Goal: Task Accomplishment & Management: Complete application form

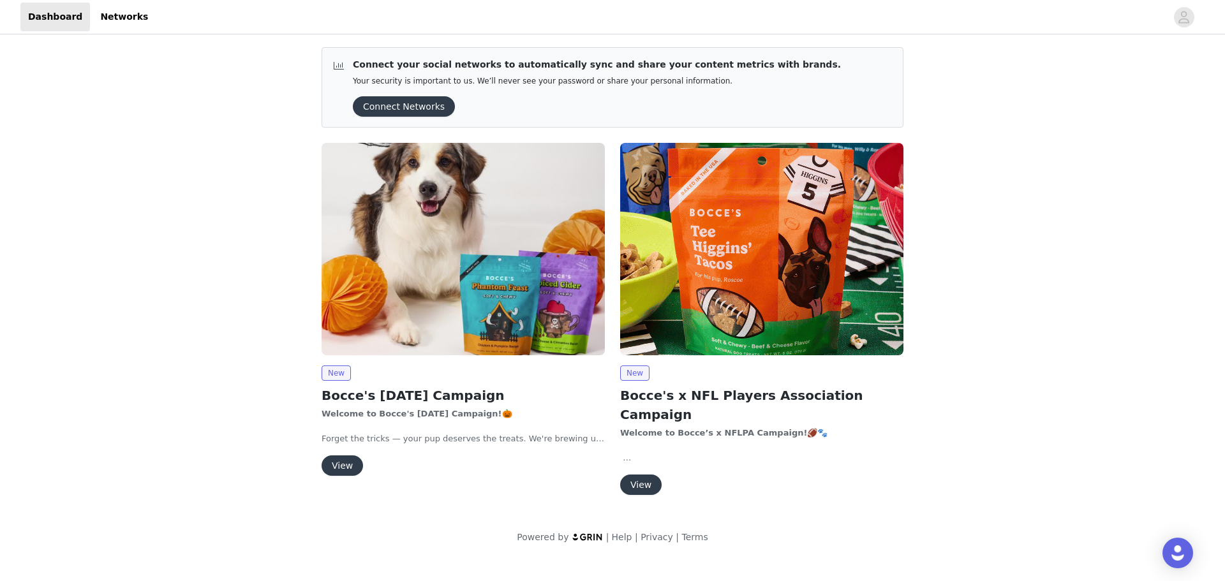
drag, startPoint x: 415, startPoint y: 108, endPoint x: 429, endPoint y: 105, distance: 14.4
click at [414, 108] on button "Connect Networks" at bounding box center [404, 106] width 102 height 20
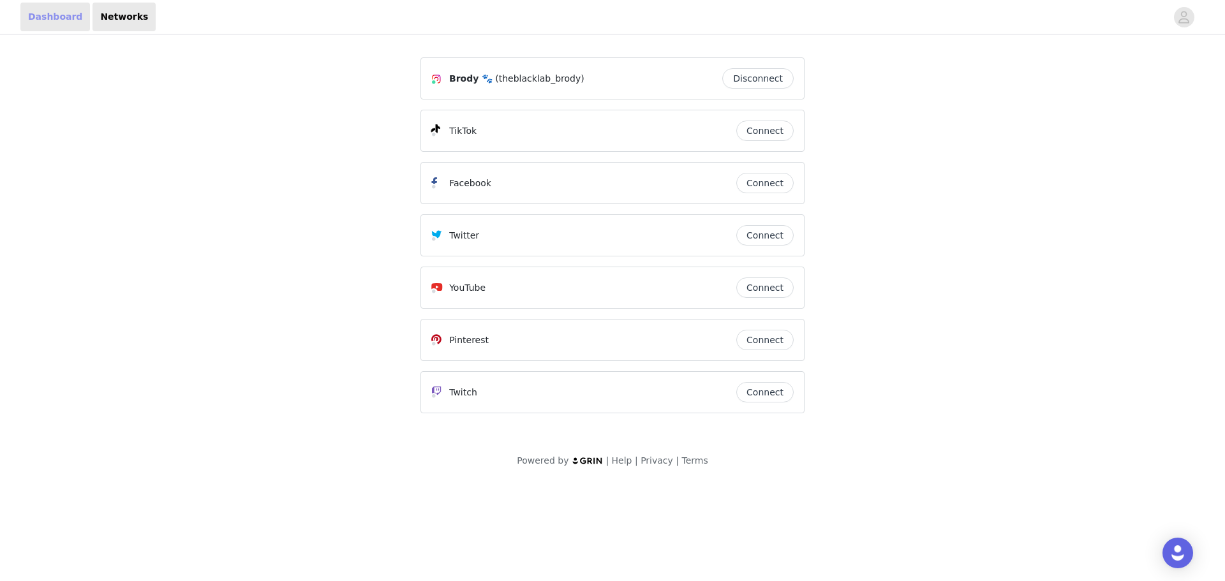
click at [45, 29] on link "Dashboard" at bounding box center [55, 17] width 70 height 29
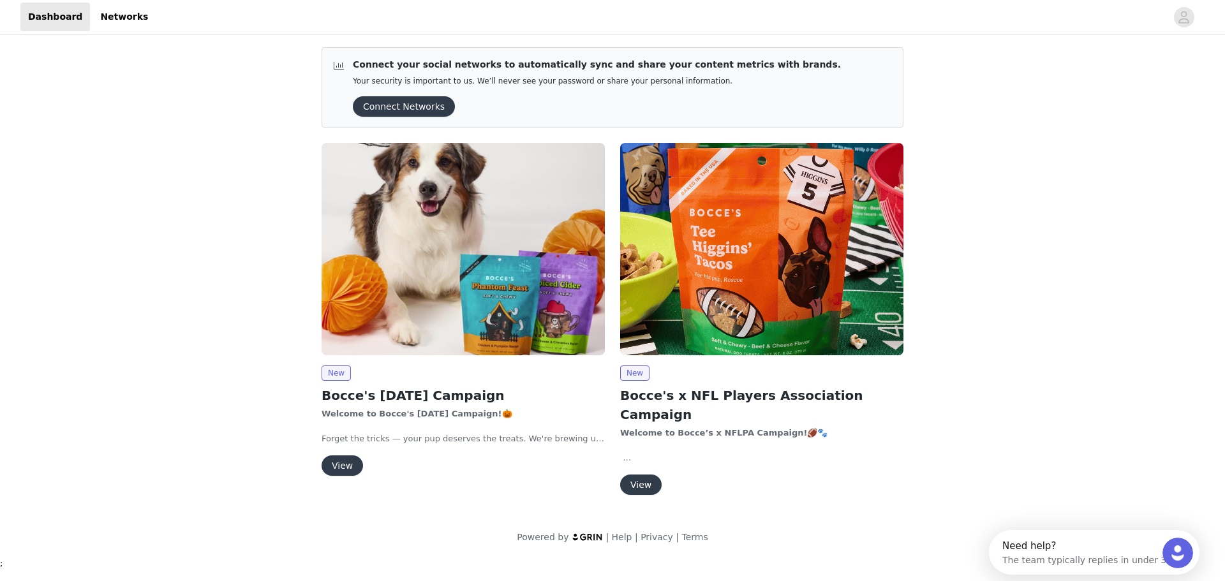
click at [348, 473] on button "View" at bounding box center [341, 465] width 41 height 20
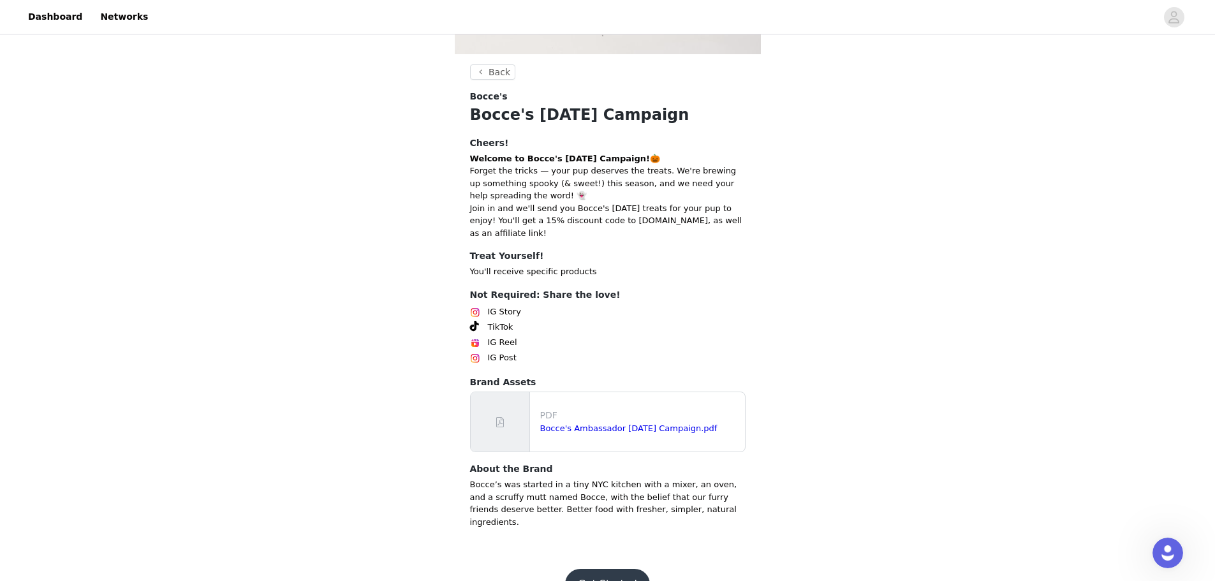
scroll to position [298, 0]
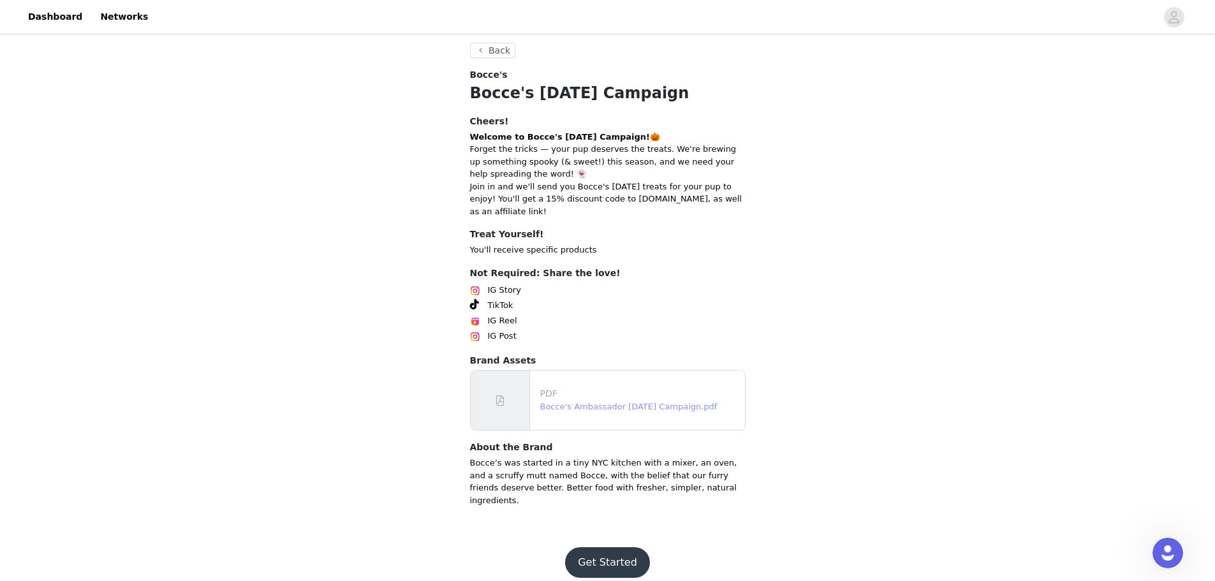
click at [653, 411] on link "Bocce's Ambassador Halloween 2025 Campaign.pdf" at bounding box center [628, 407] width 177 height 10
click at [617, 547] on button "Get Started" at bounding box center [607, 562] width 85 height 31
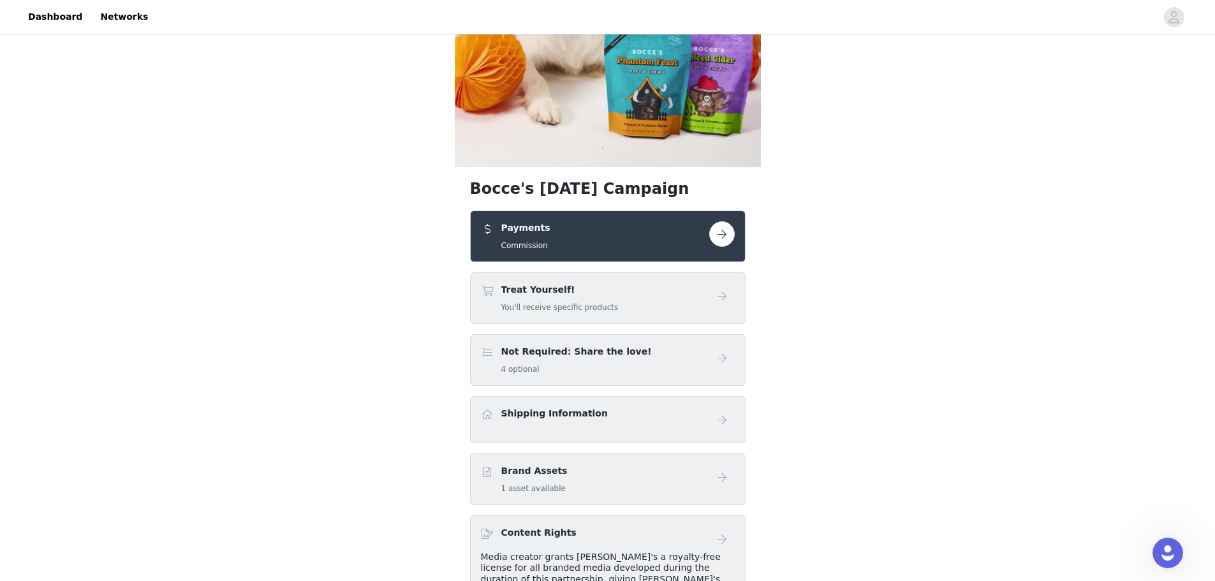
scroll to position [191, 0]
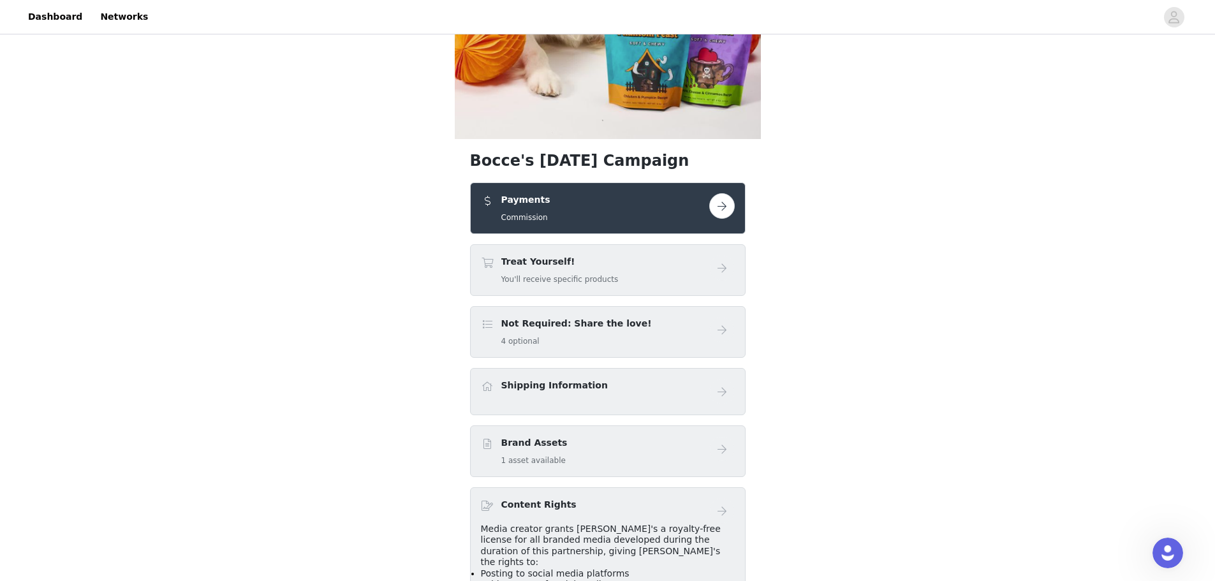
click at [616, 261] on div "Treat Yourself! You'll receive specific products" at bounding box center [595, 270] width 228 height 30
click at [571, 272] on div "Treat Yourself! You'll receive specific products" at bounding box center [559, 270] width 117 height 30
click at [714, 208] on button "button" at bounding box center [722, 206] width 26 height 26
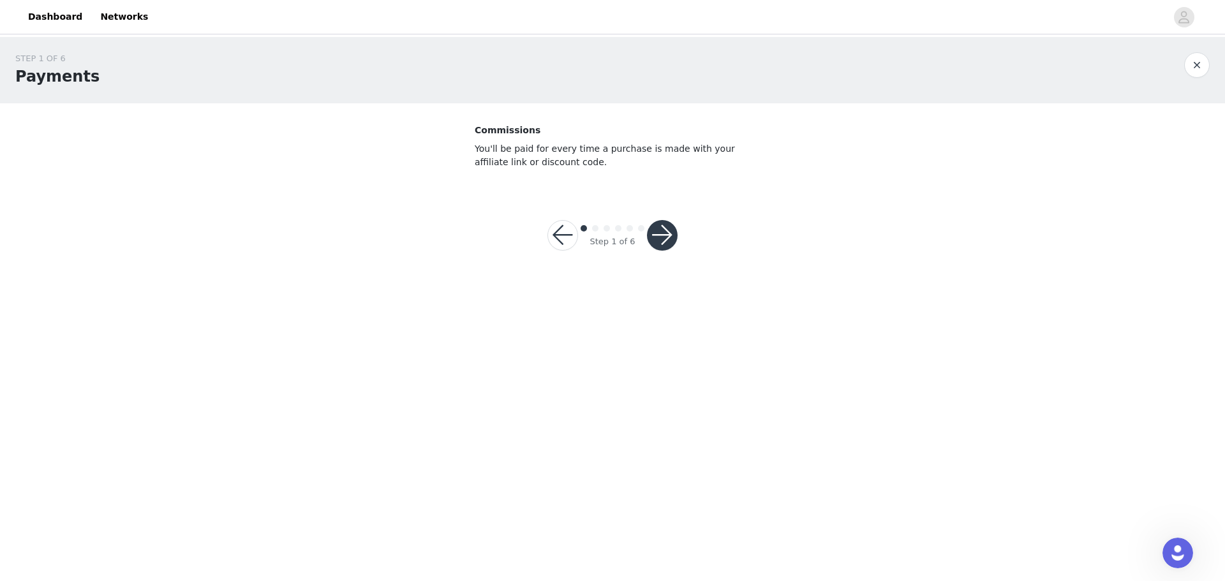
click at [665, 246] on button "button" at bounding box center [662, 235] width 31 height 31
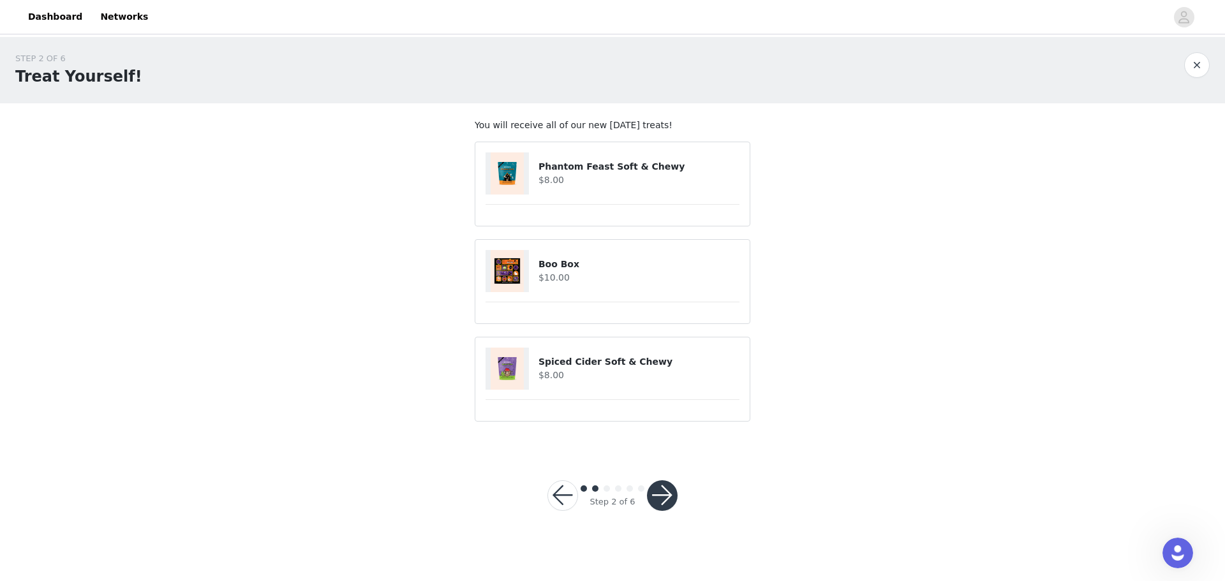
click at [663, 499] on button "button" at bounding box center [662, 495] width 31 height 31
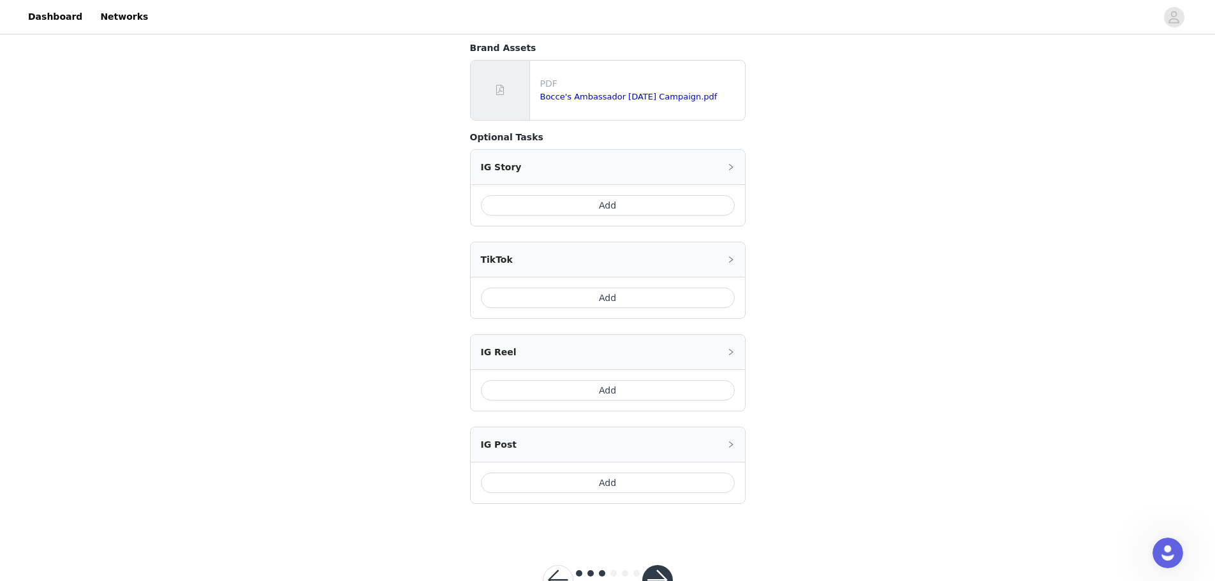
scroll to position [346, 0]
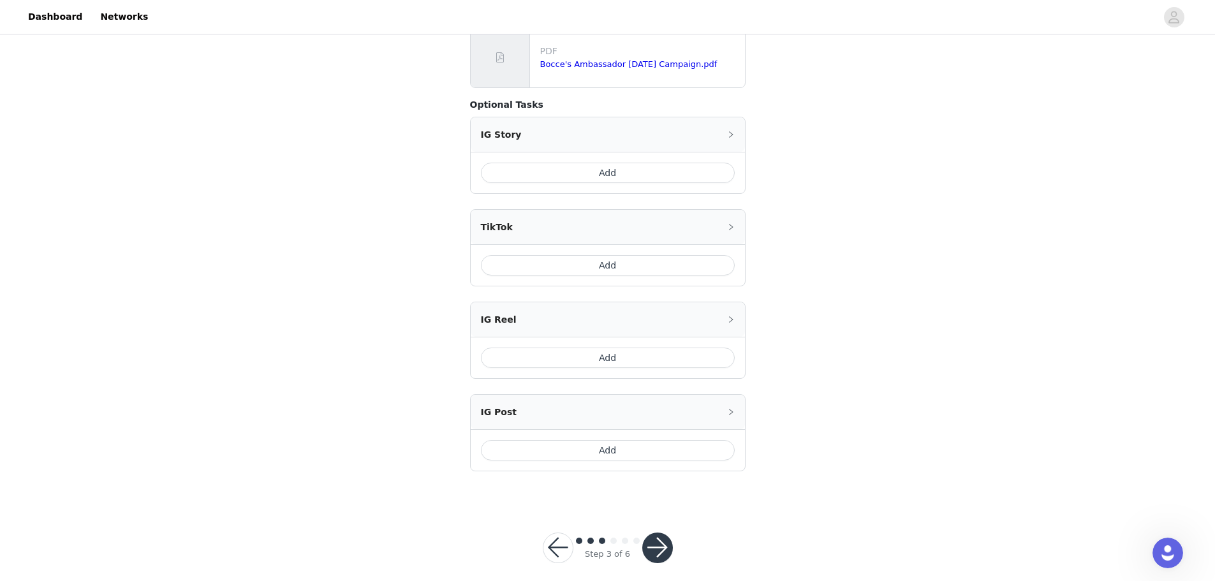
click at [654, 537] on button "button" at bounding box center [657, 548] width 31 height 31
click at [652, 533] on button "button" at bounding box center [657, 548] width 31 height 31
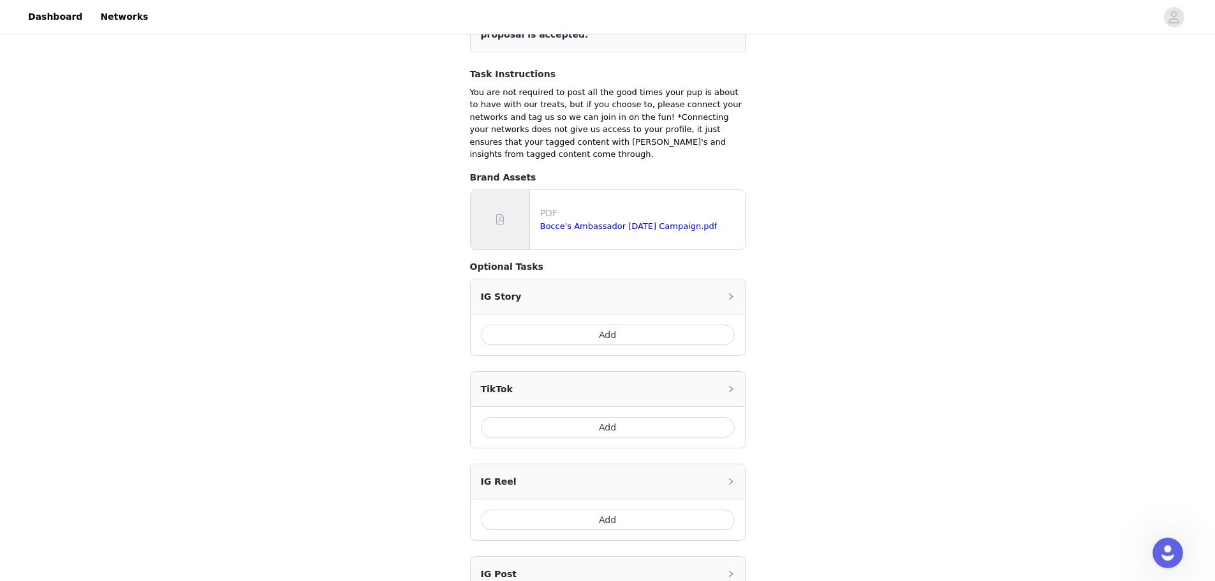
scroll to position [0, 0]
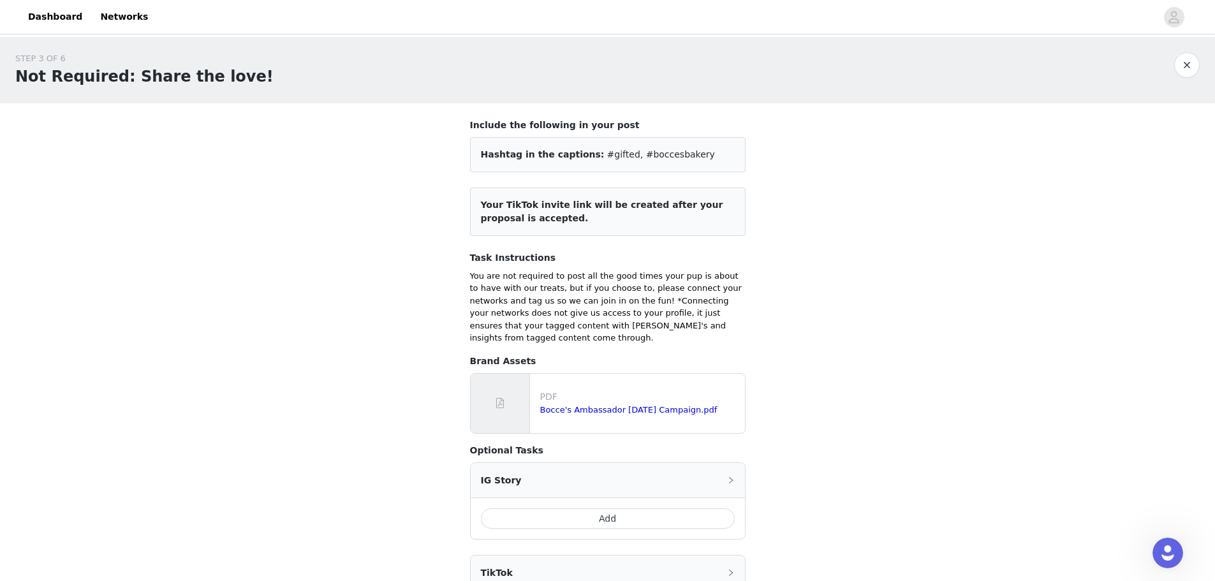
click at [649, 508] on button "Add" at bounding box center [608, 518] width 254 height 20
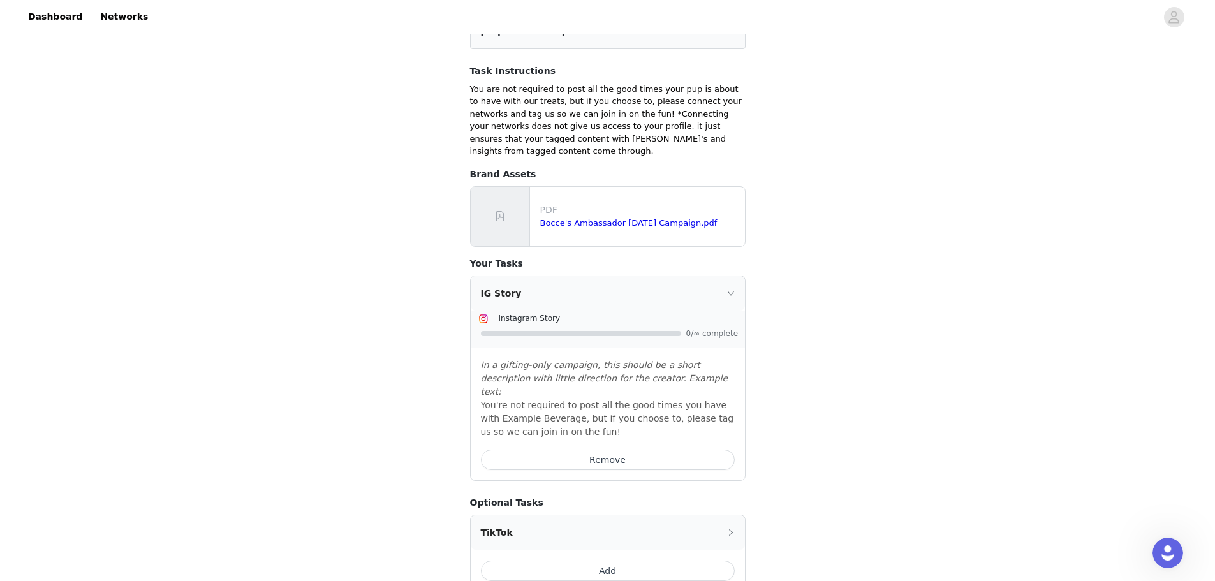
scroll to position [191, 0]
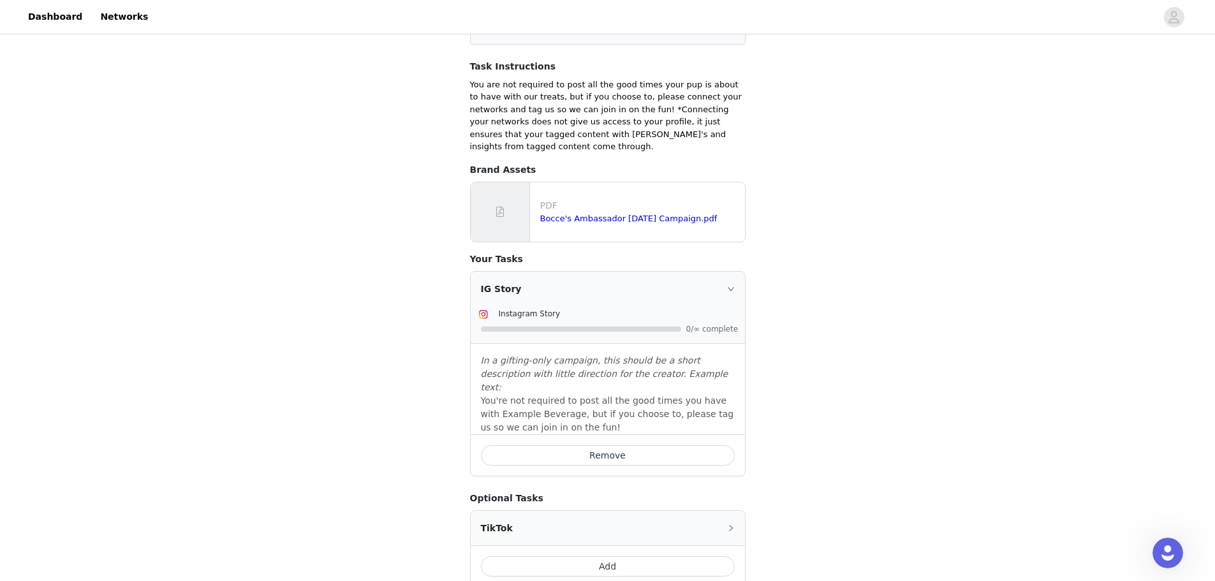
click at [630, 445] on button "Remove" at bounding box center [608, 455] width 254 height 20
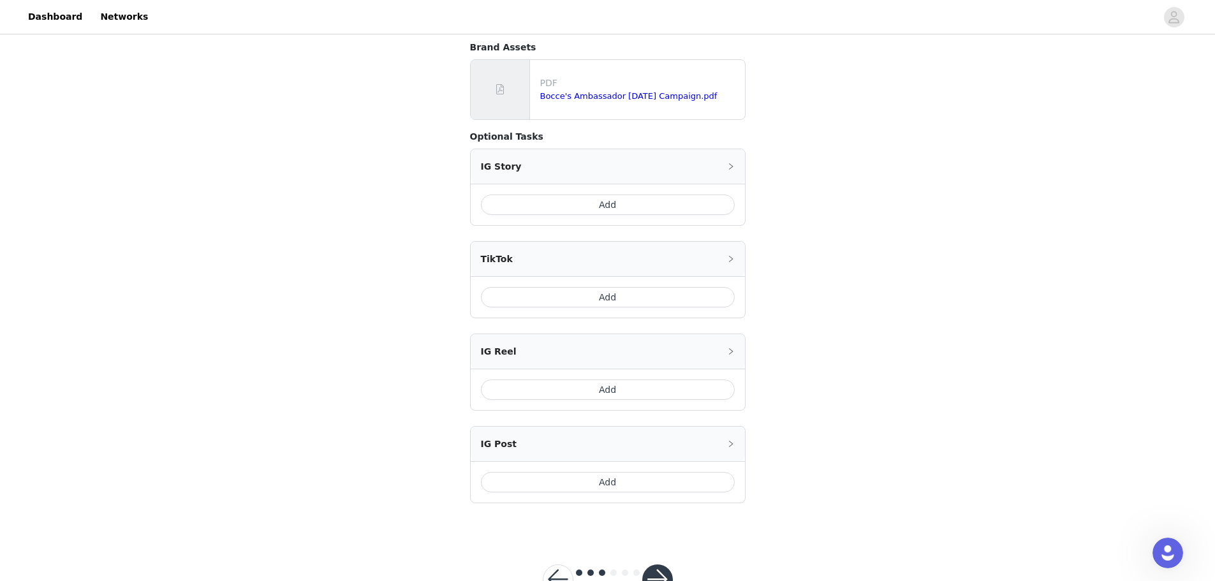
scroll to position [319, 0]
click at [618, 469] on button "Add" at bounding box center [608, 477] width 254 height 20
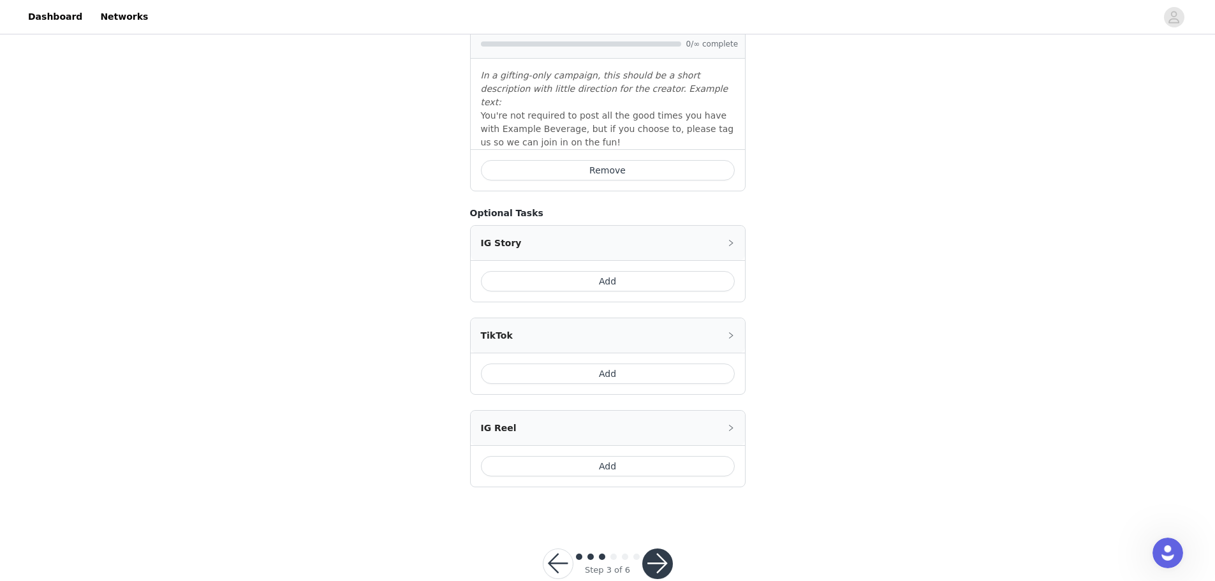
scroll to position [479, 0]
click at [659, 546] on button "button" at bounding box center [657, 561] width 31 height 31
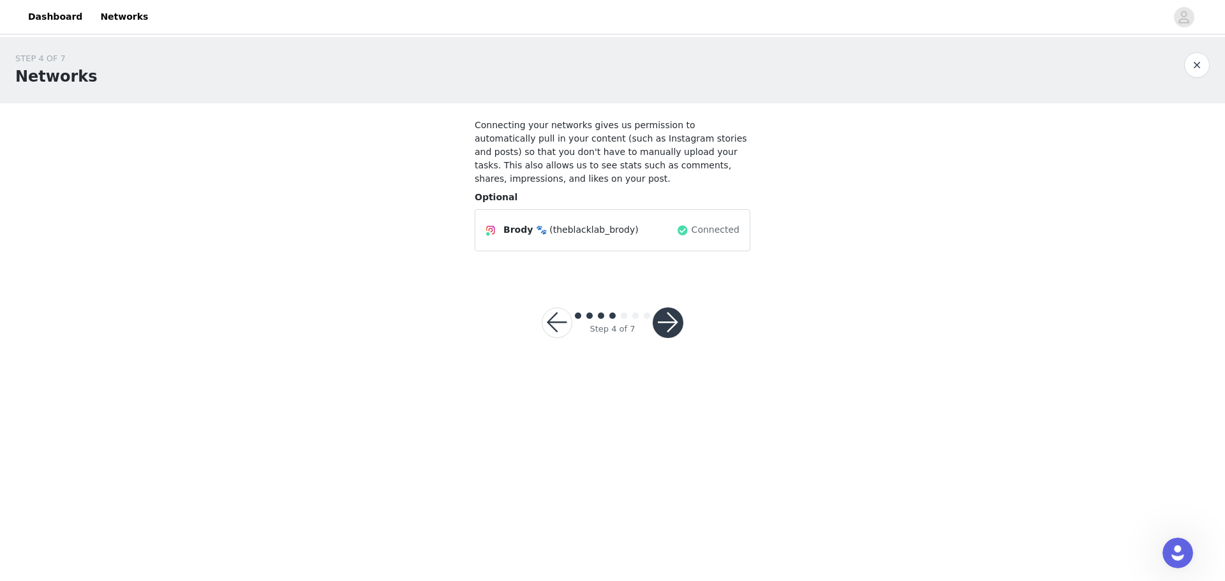
click at [661, 315] on button "button" at bounding box center [667, 322] width 31 height 31
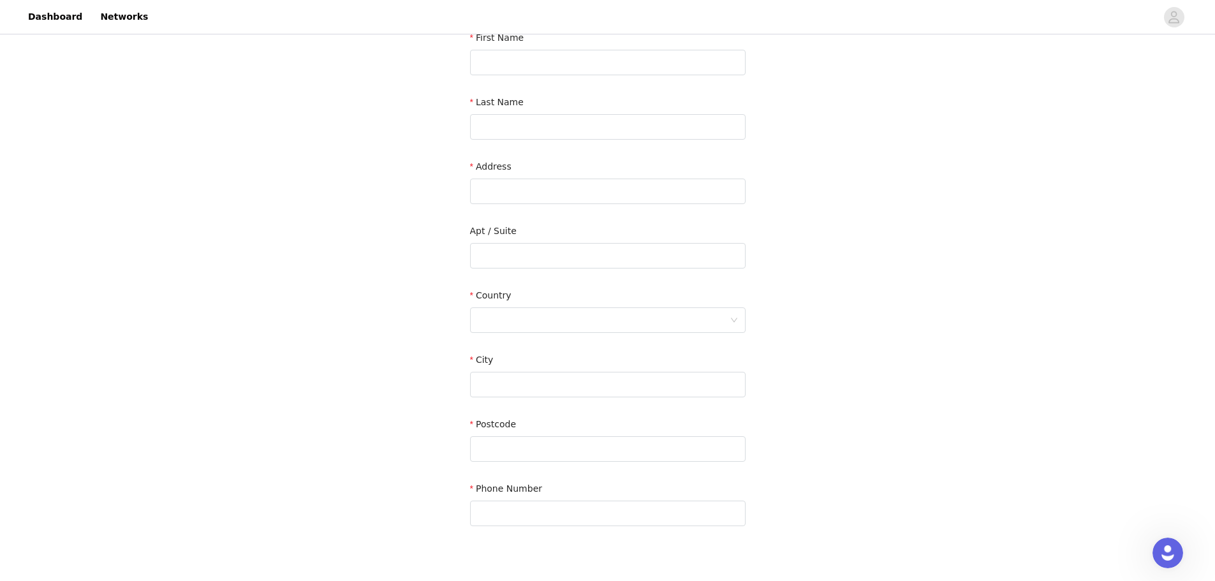
scroll to position [225, 0]
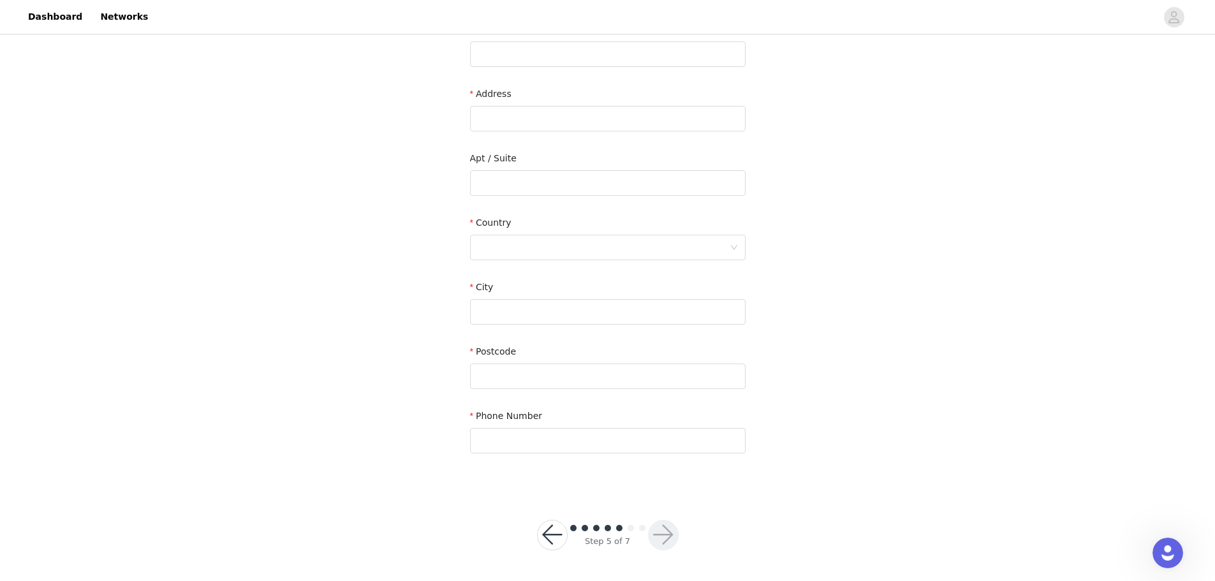
click at [553, 528] on button "button" at bounding box center [552, 535] width 31 height 31
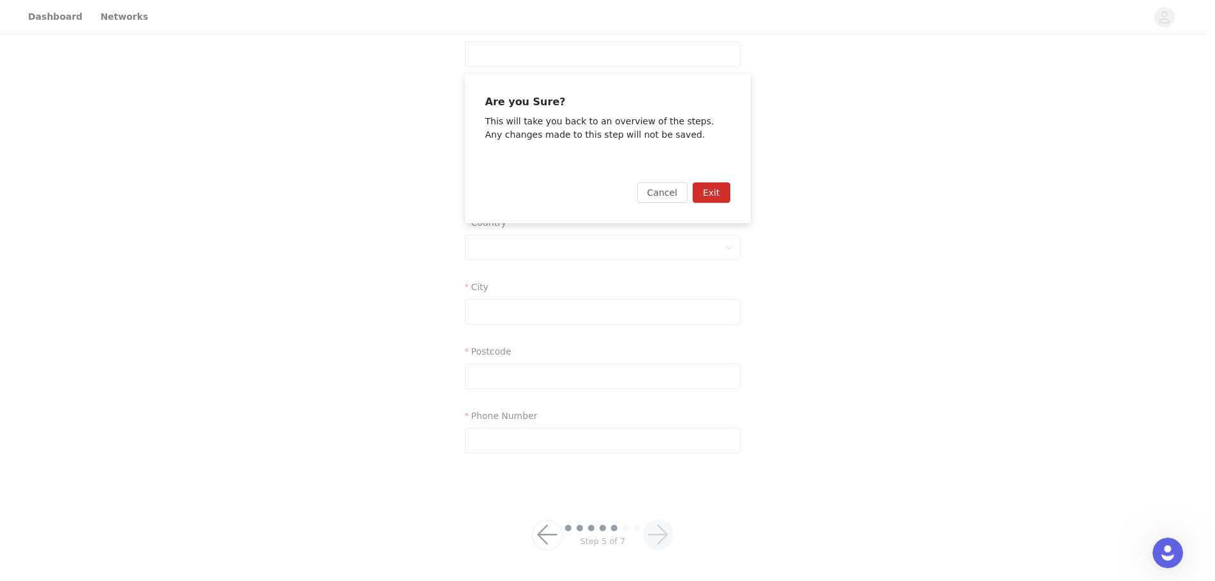
click at [709, 186] on button "Exit" at bounding box center [712, 192] width 38 height 20
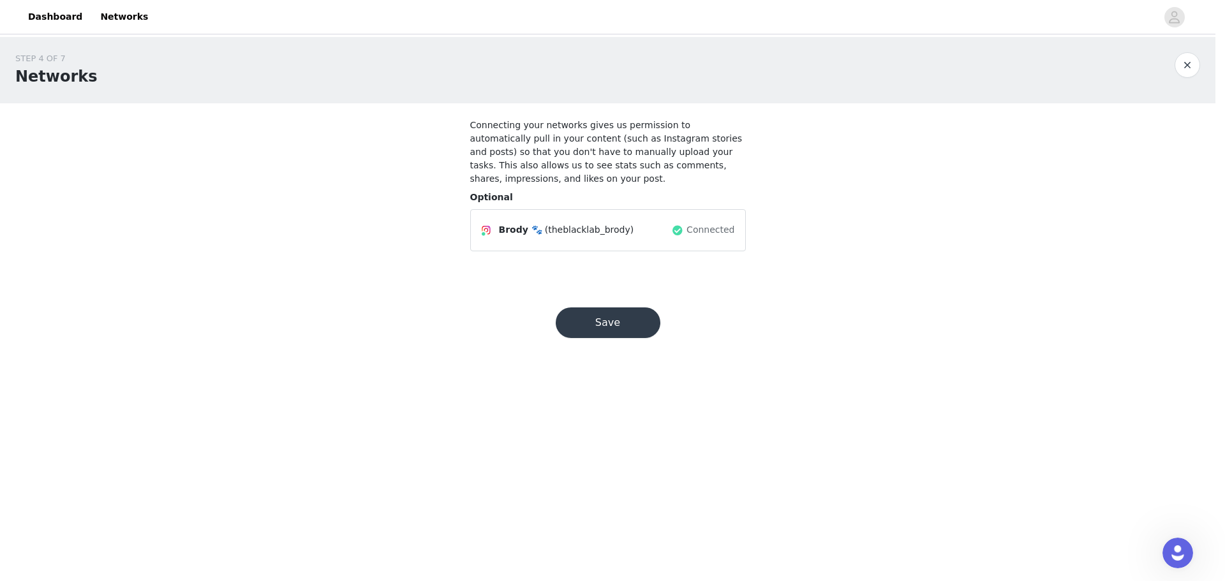
click at [1189, 63] on button "button" at bounding box center [1187, 65] width 26 height 26
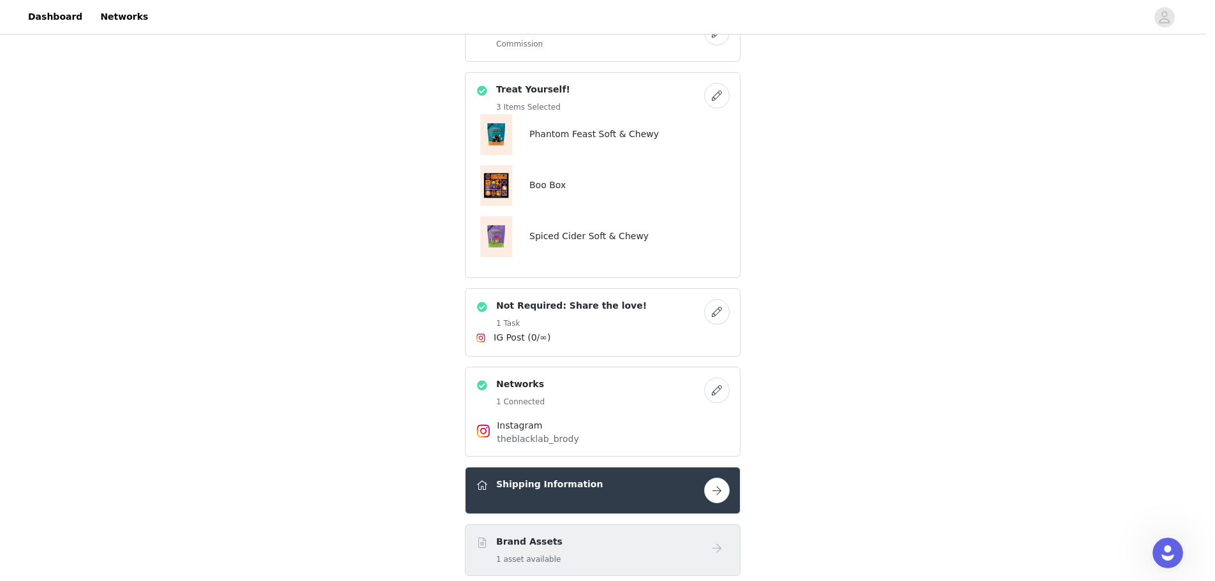
scroll to position [383, 0]
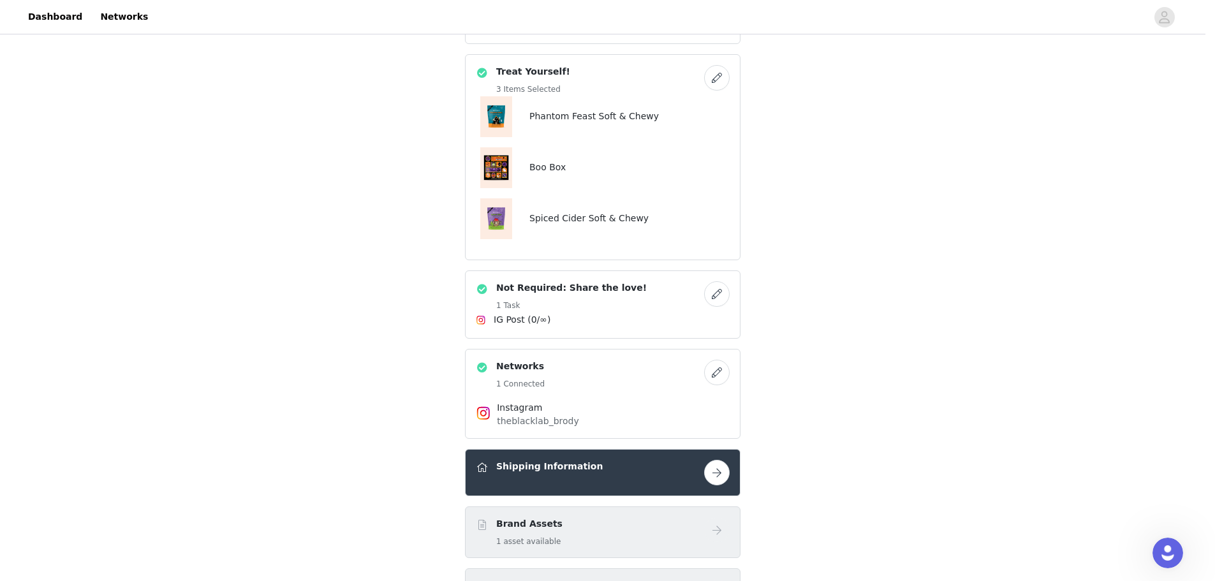
click at [714, 295] on button "button" at bounding box center [717, 294] width 26 height 26
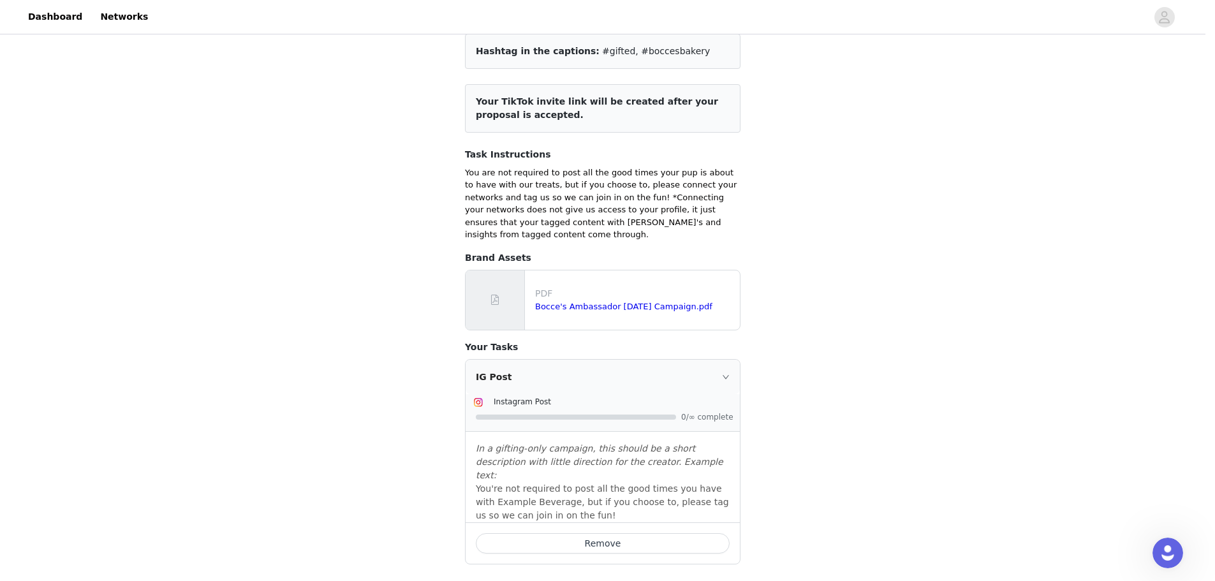
scroll to position [128, 0]
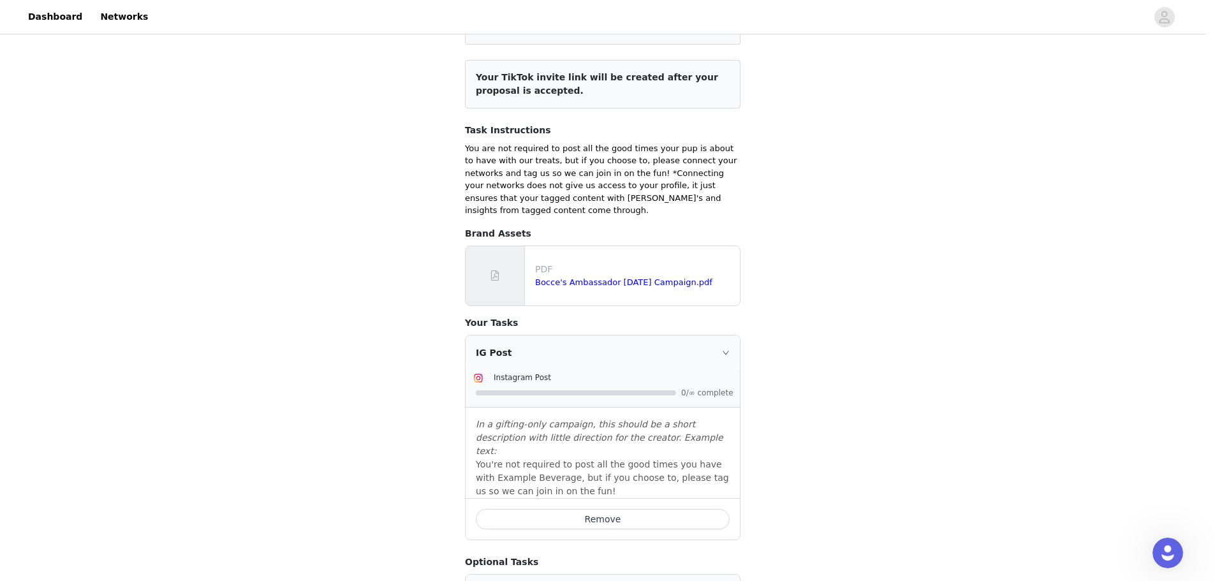
click at [661, 498] on div "Remove" at bounding box center [603, 518] width 274 height 41
click at [667, 509] on button "Remove" at bounding box center [603, 519] width 254 height 20
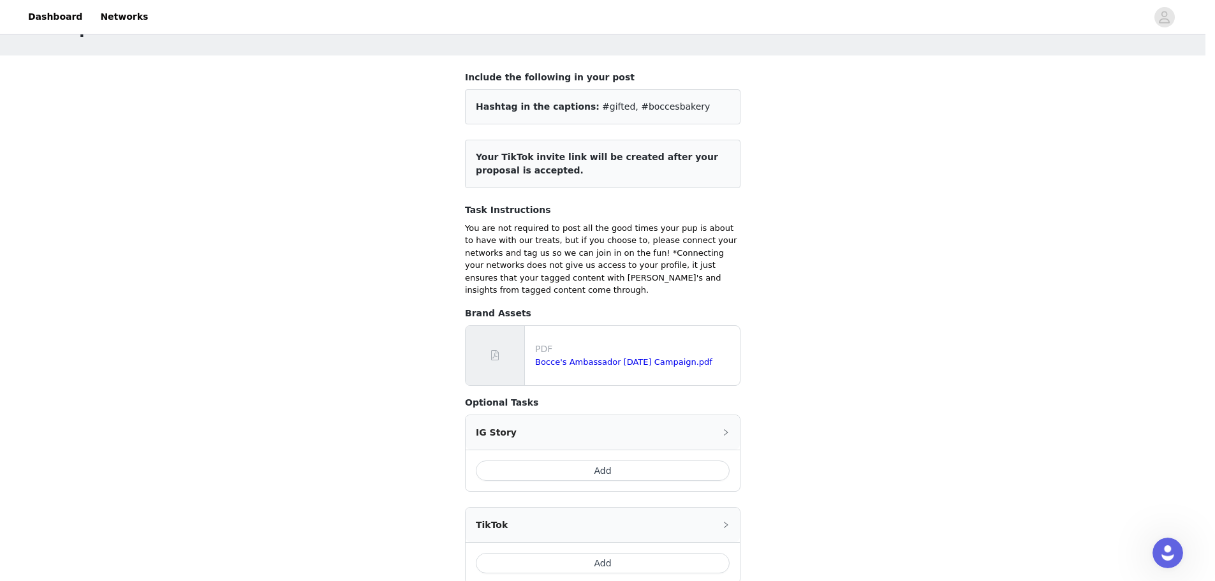
scroll to position [0, 0]
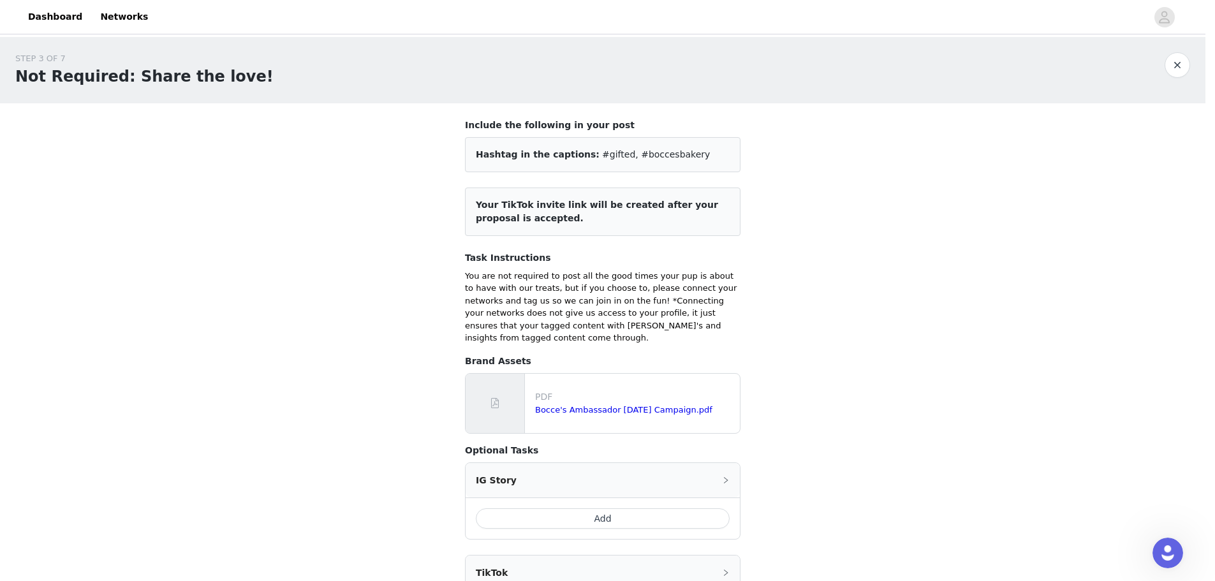
click at [1182, 71] on button "button" at bounding box center [1178, 65] width 26 height 26
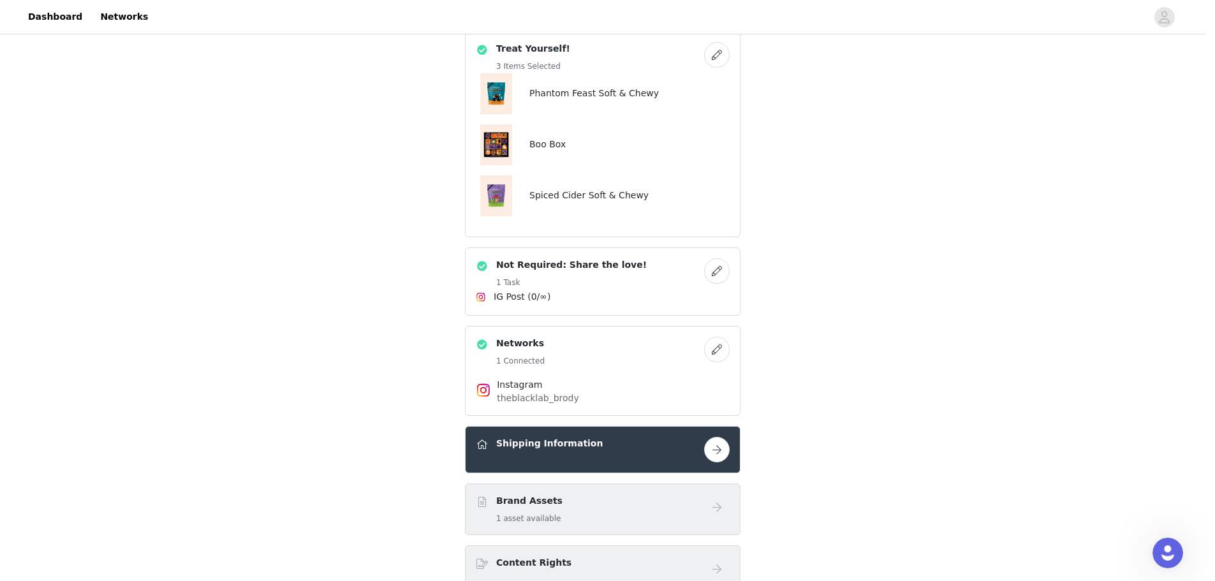
scroll to position [446, 0]
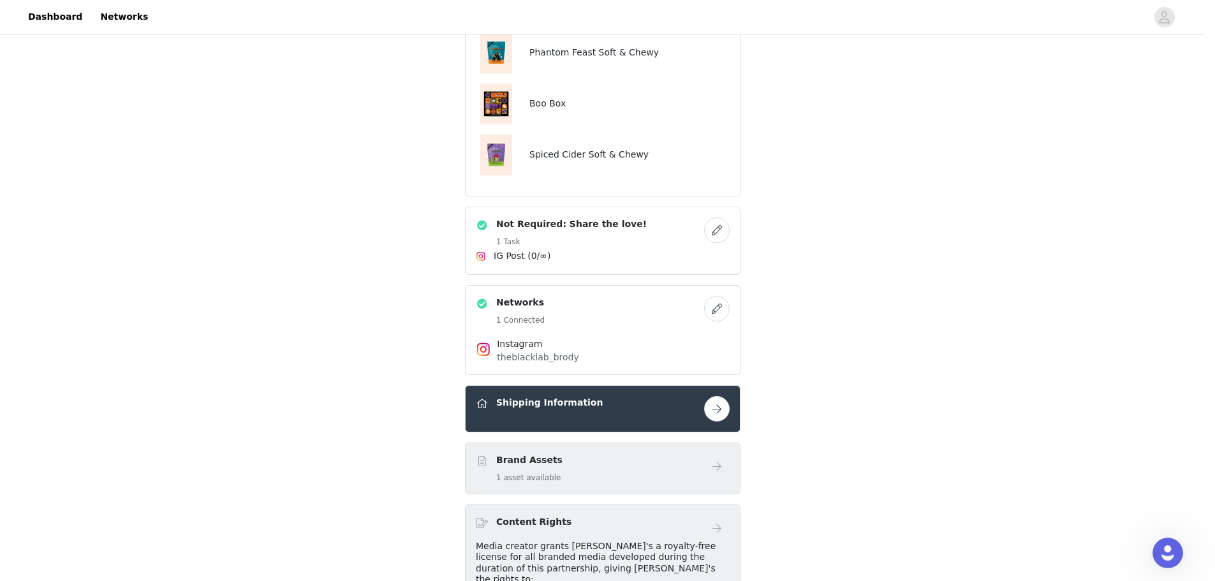
click at [713, 230] on button "button" at bounding box center [717, 230] width 26 height 26
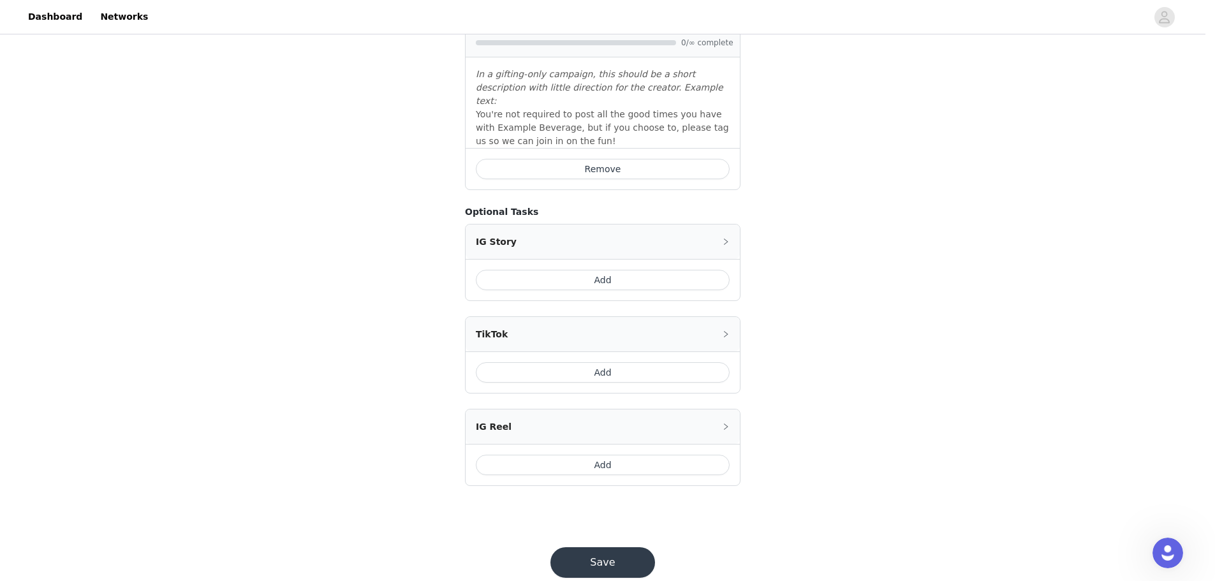
scroll to position [479, 0]
click at [624, 269] on button "Add" at bounding box center [603, 279] width 254 height 20
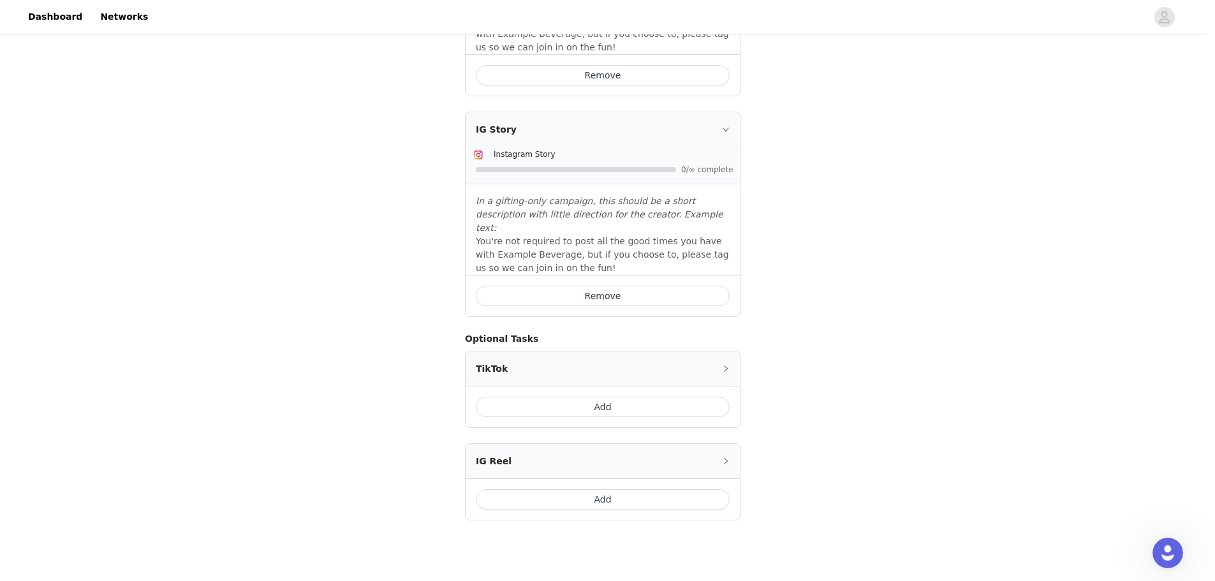
scroll to position [594, 0]
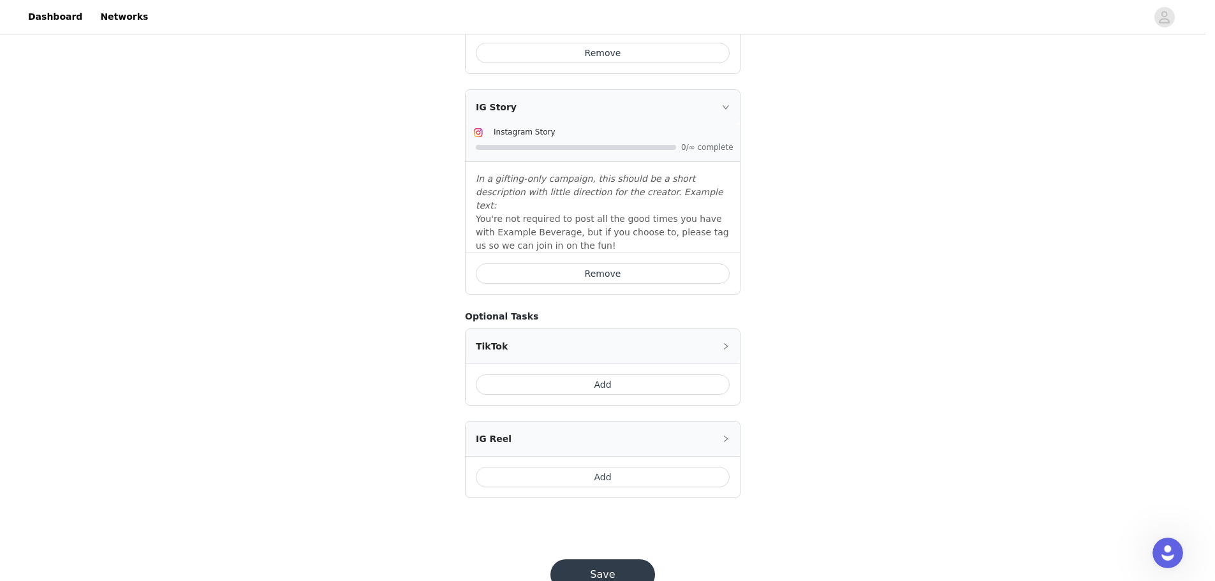
click at [600, 559] on button "Save" at bounding box center [602, 574] width 105 height 31
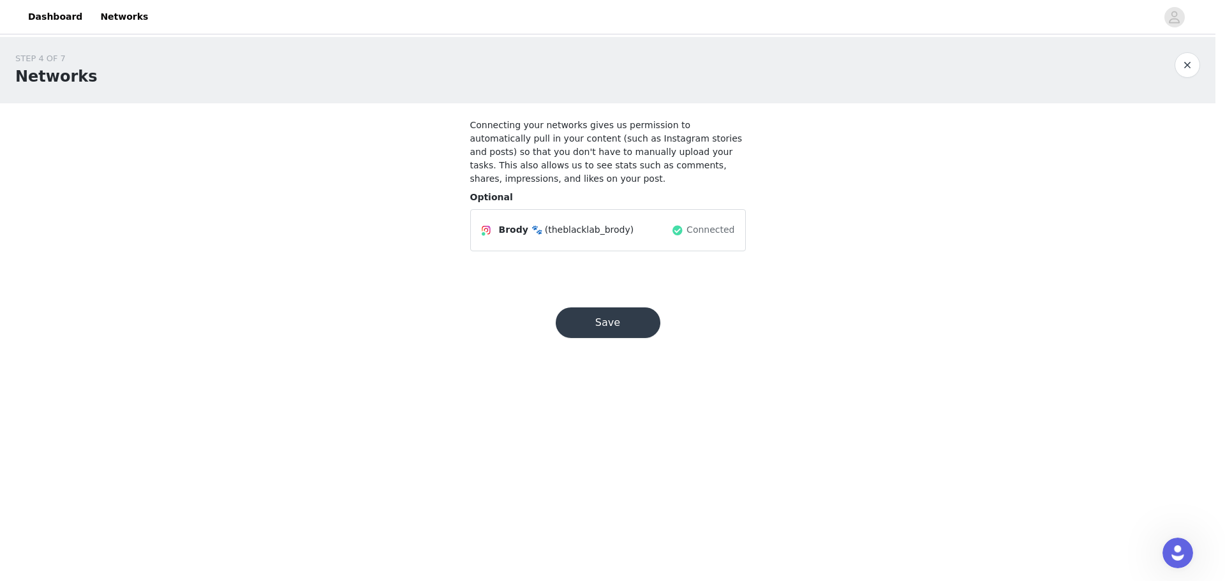
click at [633, 312] on button "Save" at bounding box center [608, 322] width 105 height 31
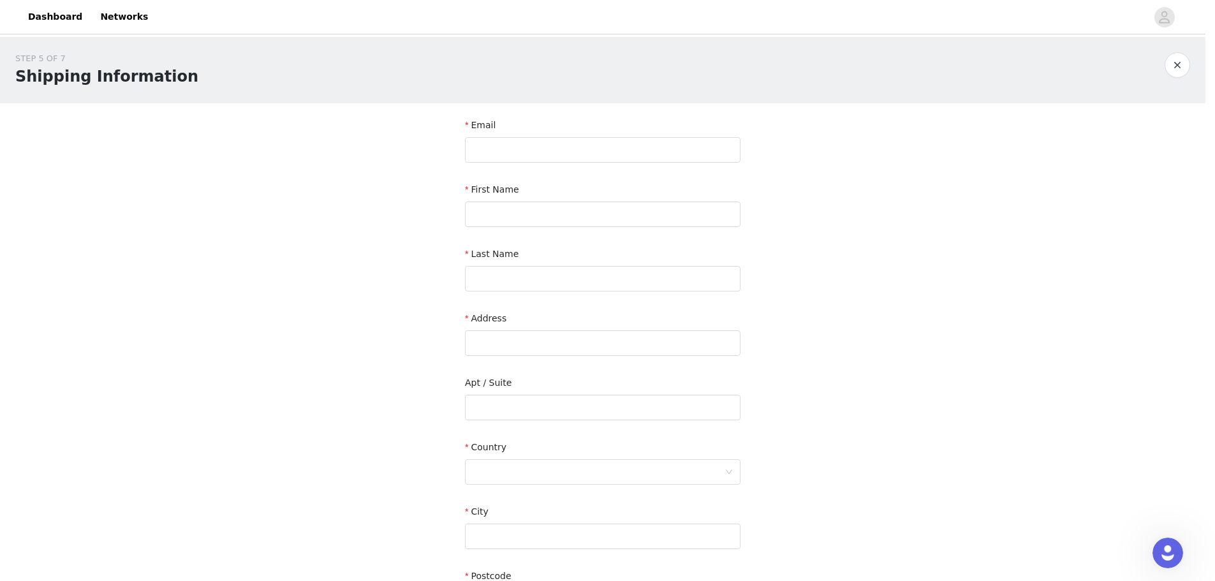
click at [1176, 66] on button "button" at bounding box center [1178, 65] width 26 height 26
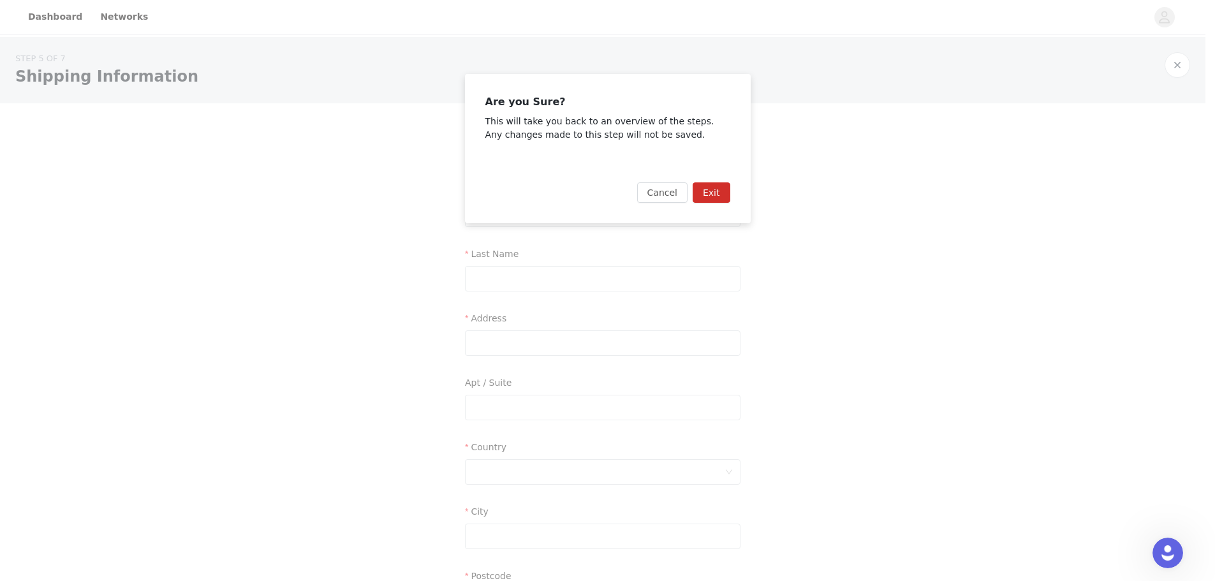
click at [716, 196] on button "Exit" at bounding box center [712, 192] width 38 height 20
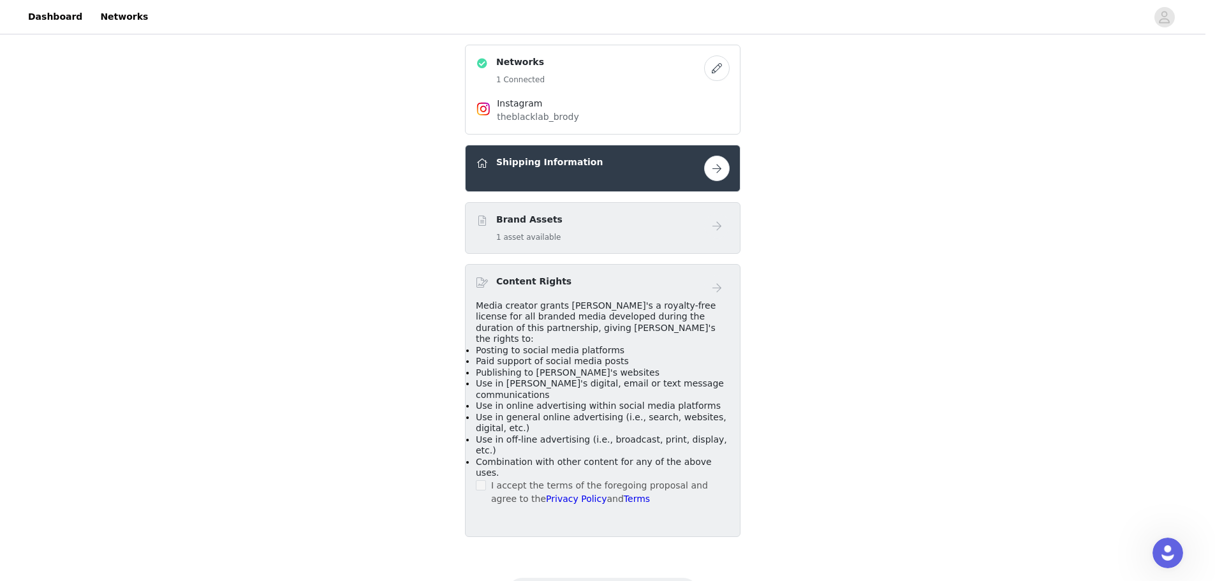
scroll to position [721, 0]
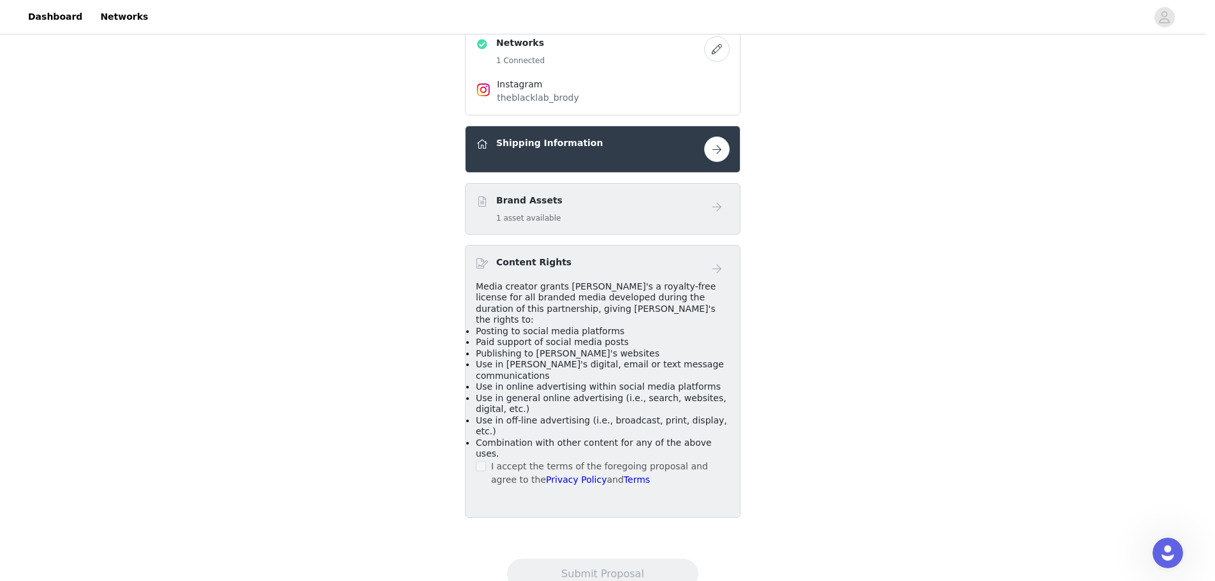
click at [568, 276] on div "Content Rights" at bounding box center [603, 269] width 254 height 26
click at [719, 151] on button "button" at bounding box center [717, 149] width 26 height 26
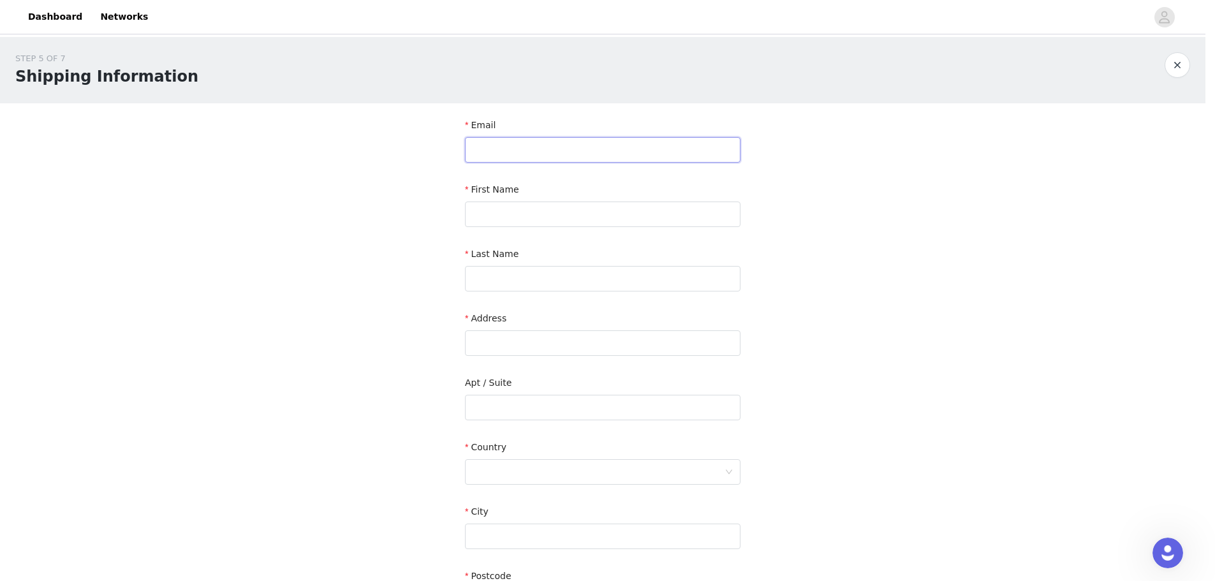
click at [534, 147] on input "text" at bounding box center [603, 150] width 276 height 26
type input "D"
type input "demccusker12@gmail.com"
type input "M"
type input "Danielle"
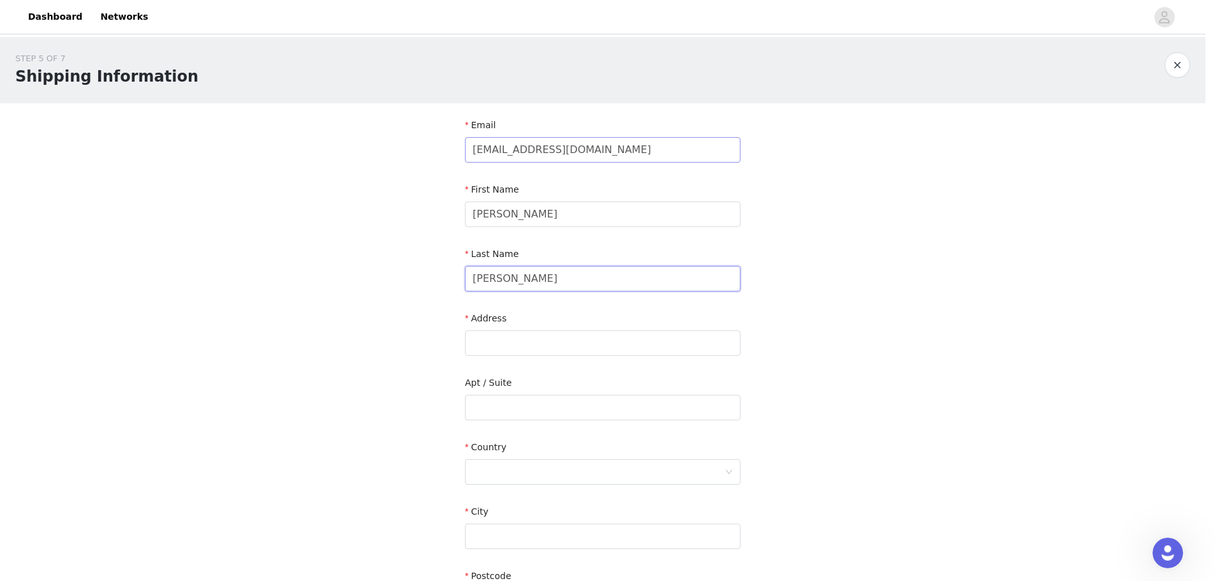
type input "McCusker"
type input "15 Trot Road"
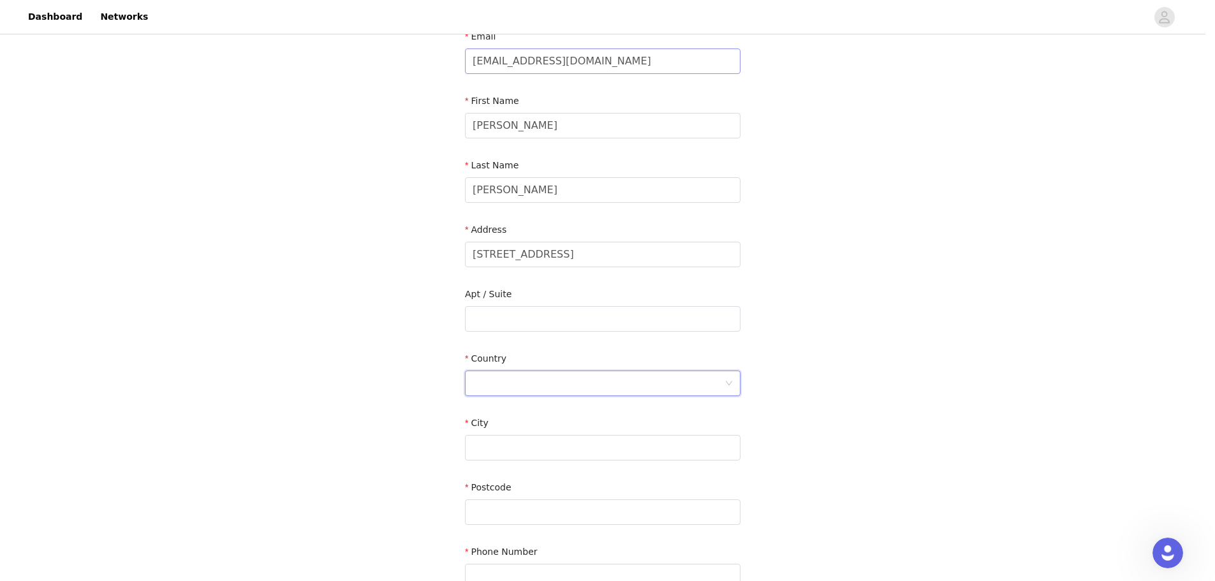
scroll to position [191, 0]
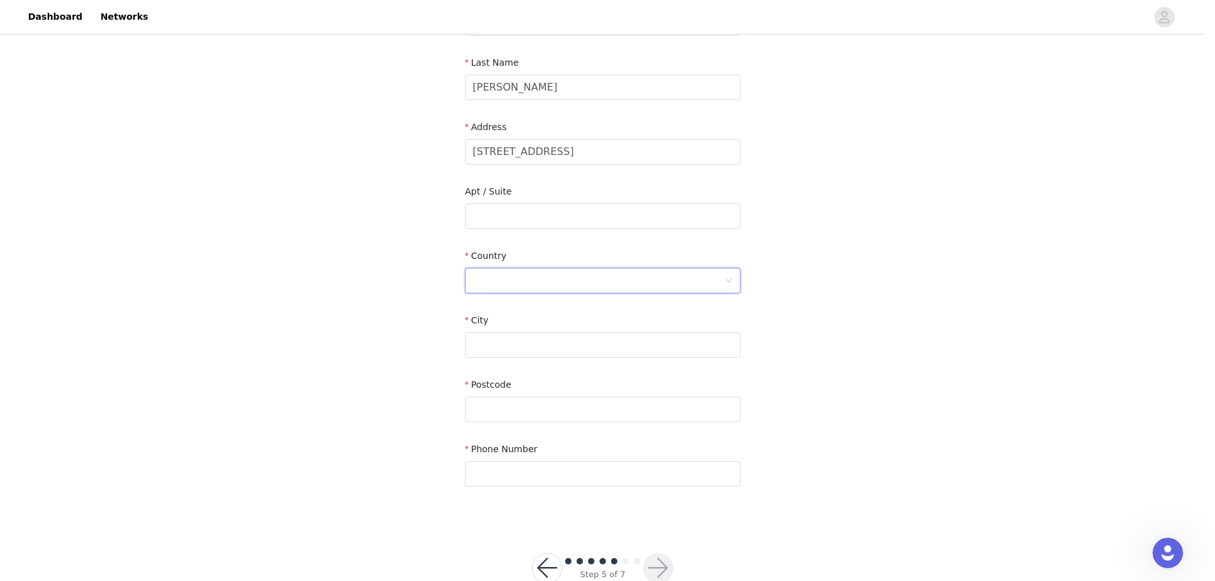
click at [543, 283] on div at bounding box center [599, 281] width 252 height 24
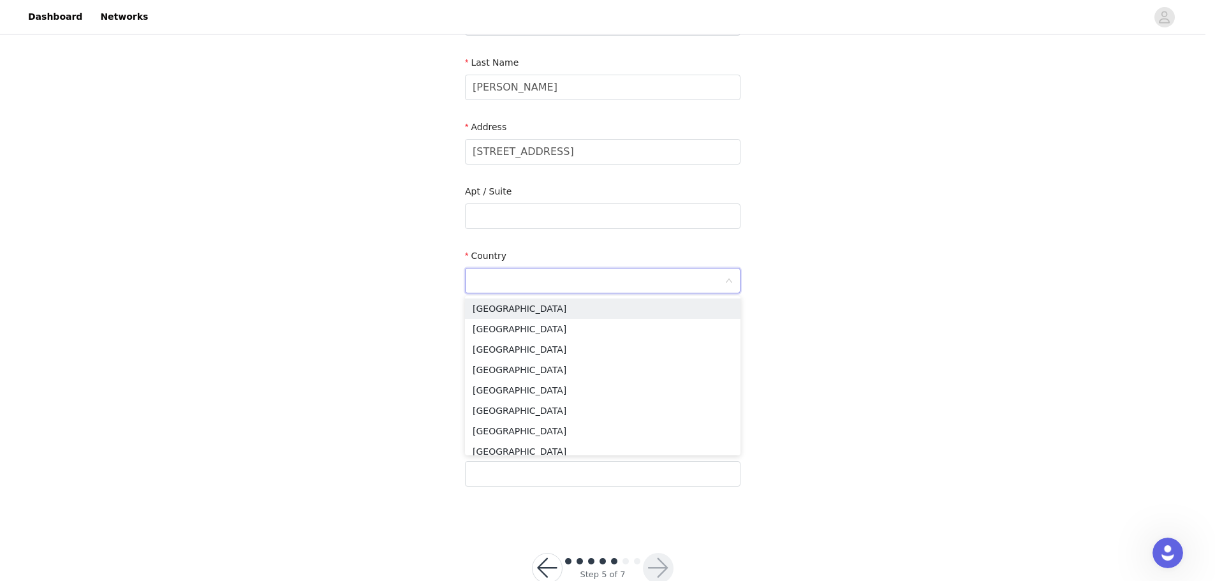
click at [535, 310] on li "United States" at bounding box center [603, 308] width 276 height 20
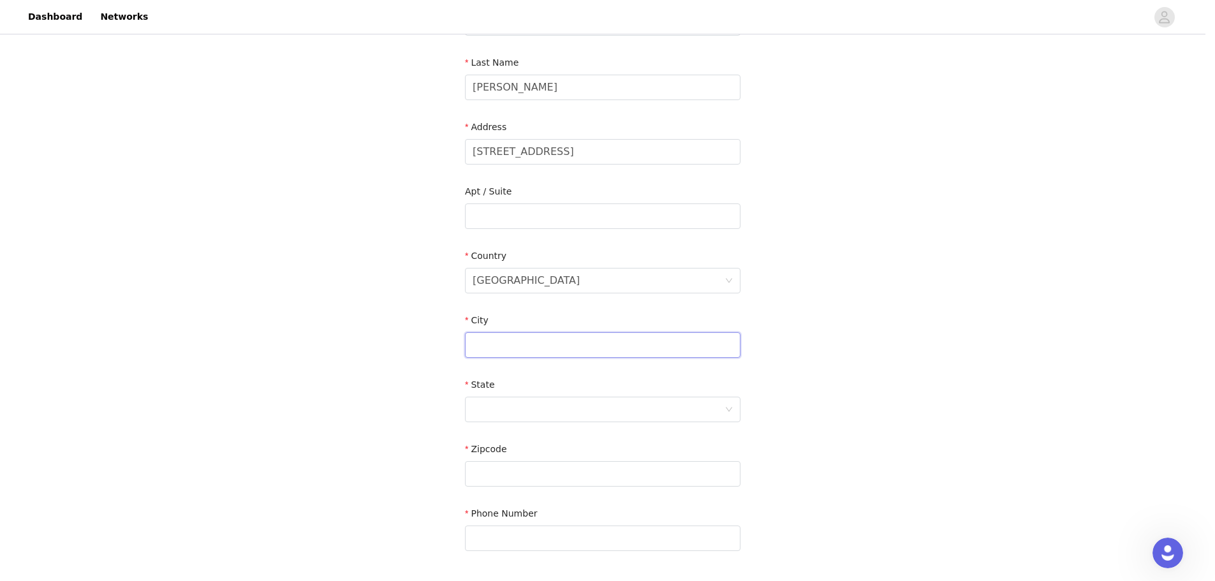
click at [503, 342] on input "text" at bounding box center [603, 345] width 276 height 26
type input "Littleton"
click at [501, 411] on div at bounding box center [599, 409] width 252 height 24
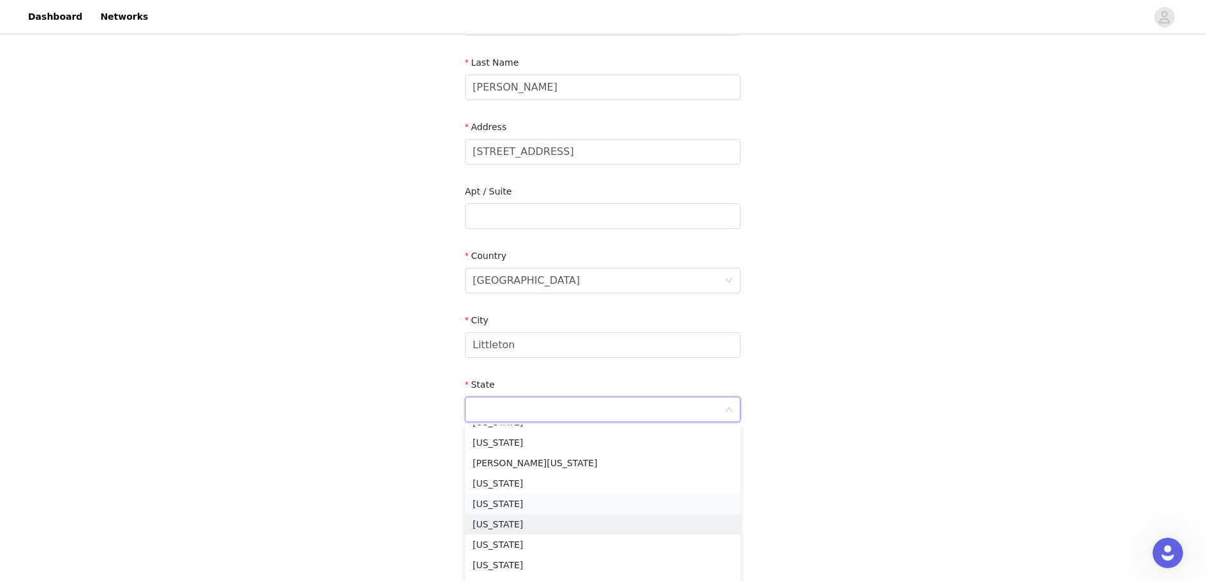
scroll to position [510, 0]
click at [528, 499] on li "Massachusetts" at bounding box center [603, 499] width 276 height 20
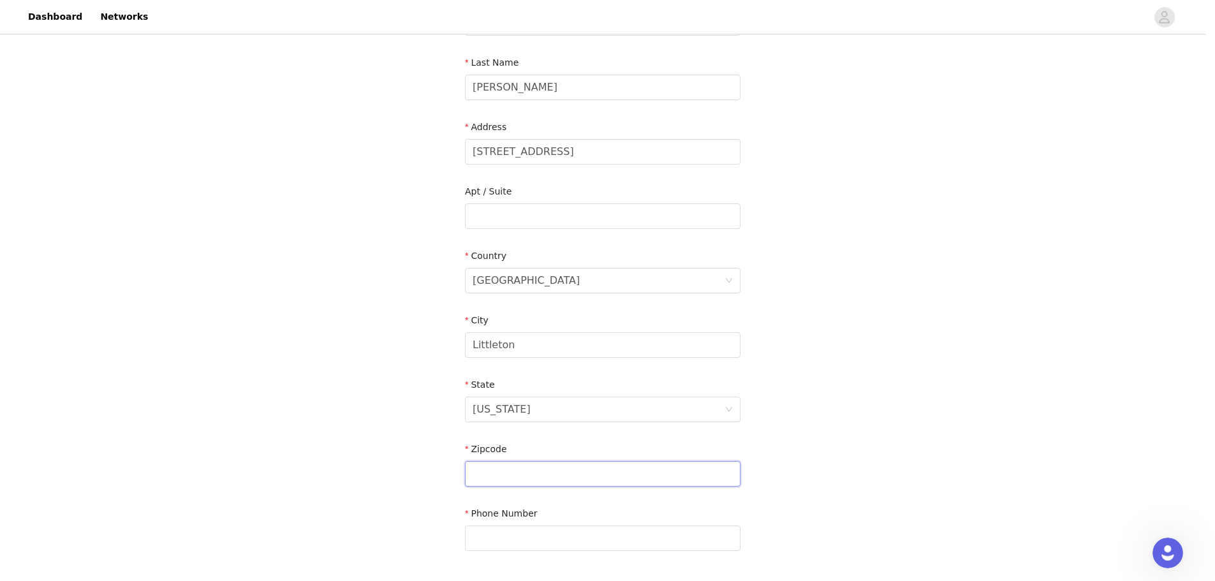
click at [524, 471] on input "text" at bounding box center [603, 474] width 276 height 26
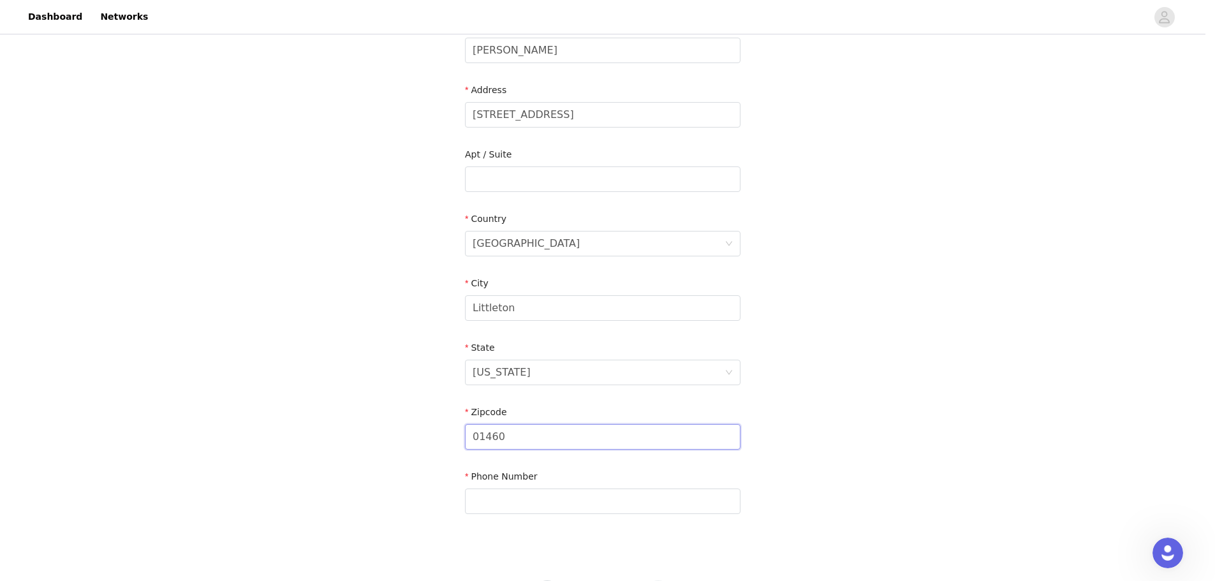
scroll to position [289, 0]
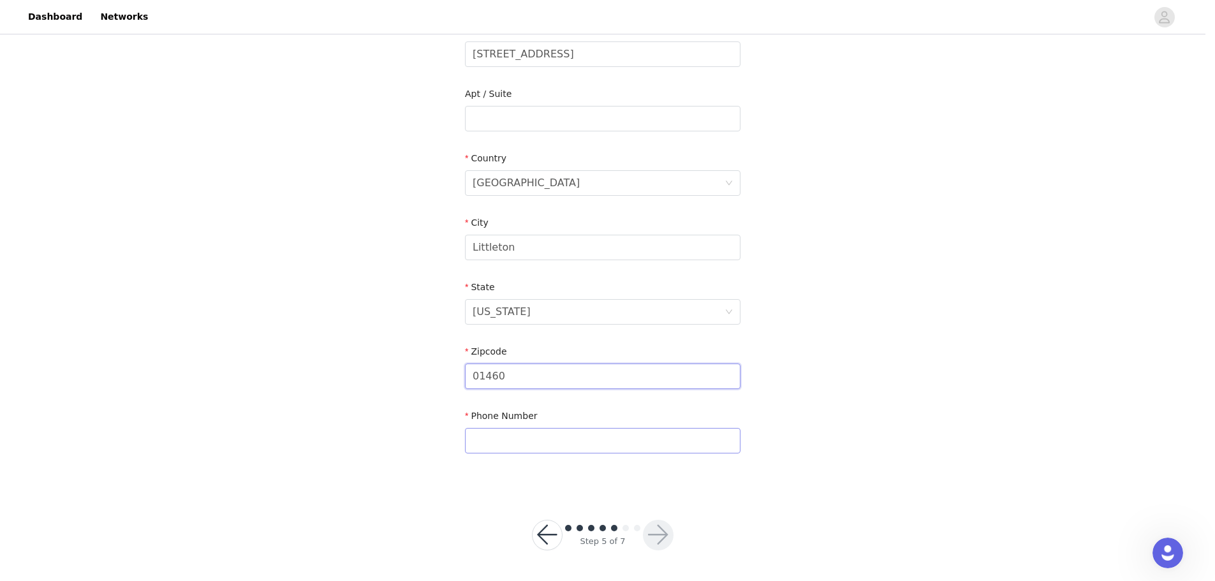
type input "01460"
click at [543, 448] on input "text" at bounding box center [603, 441] width 276 height 26
type input "508-273-6039"
click at [666, 523] on button "button" at bounding box center [658, 535] width 31 height 31
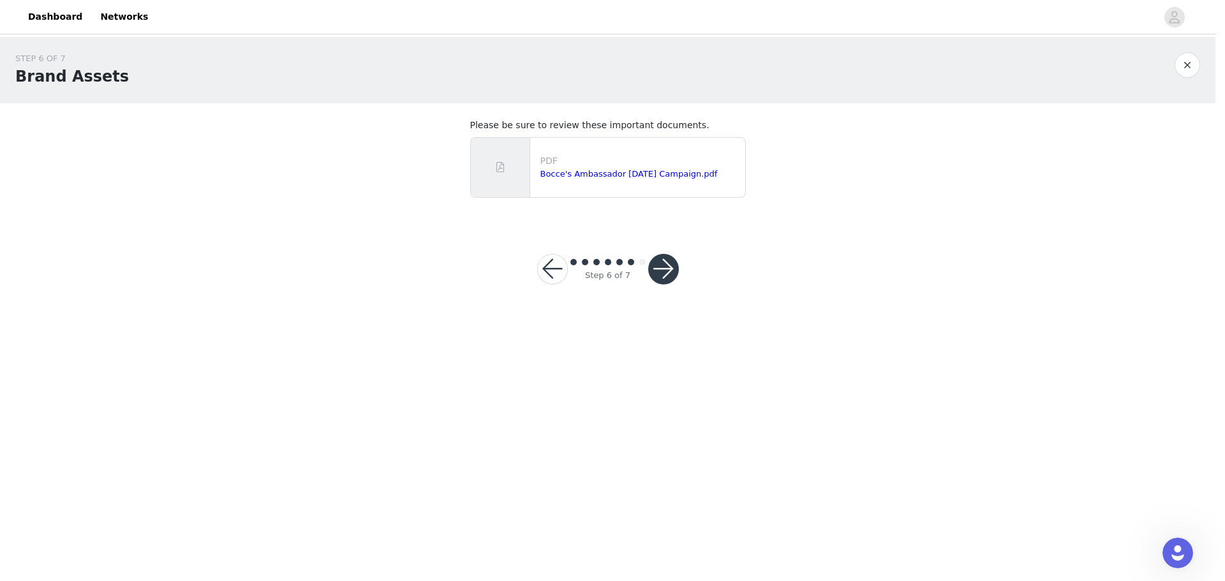
click at [671, 274] on button "button" at bounding box center [663, 269] width 31 height 31
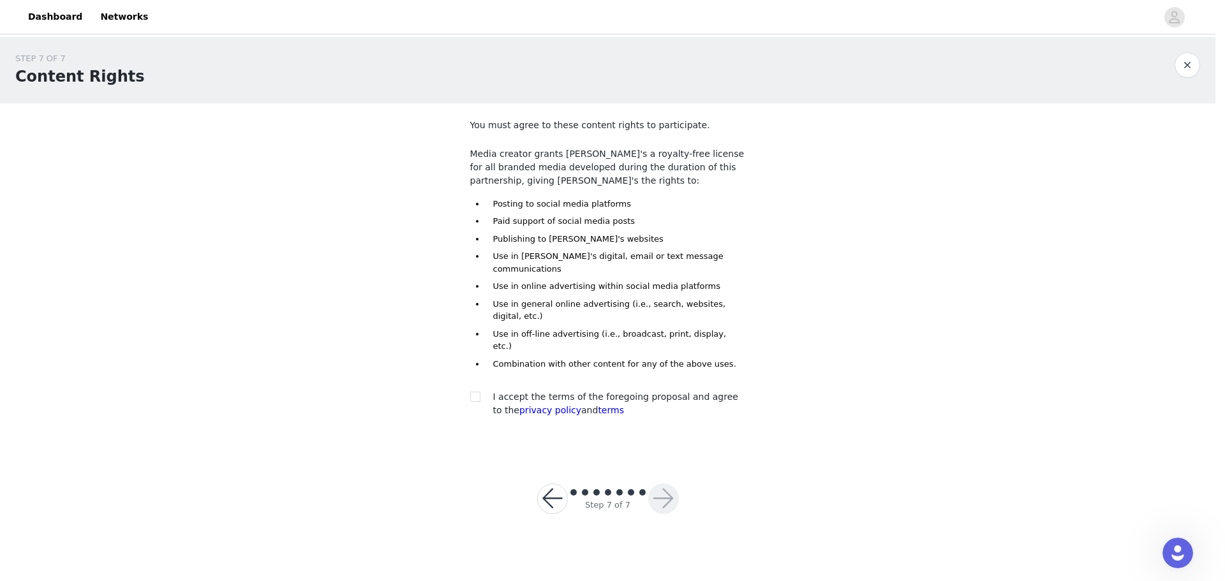
click at [465, 366] on section "You must agree to these content rights to participate. Media creator grants Boc…" at bounding box center [608, 278] width 306 height 350
click at [480, 390] on div at bounding box center [479, 396] width 18 height 13
click at [476, 392] on input "checkbox" at bounding box center [474, 396] width 9 height 9
checkbox input "true"
click at [667, 483] on button "button" at bounding box center [663, 498] width 31 height 31
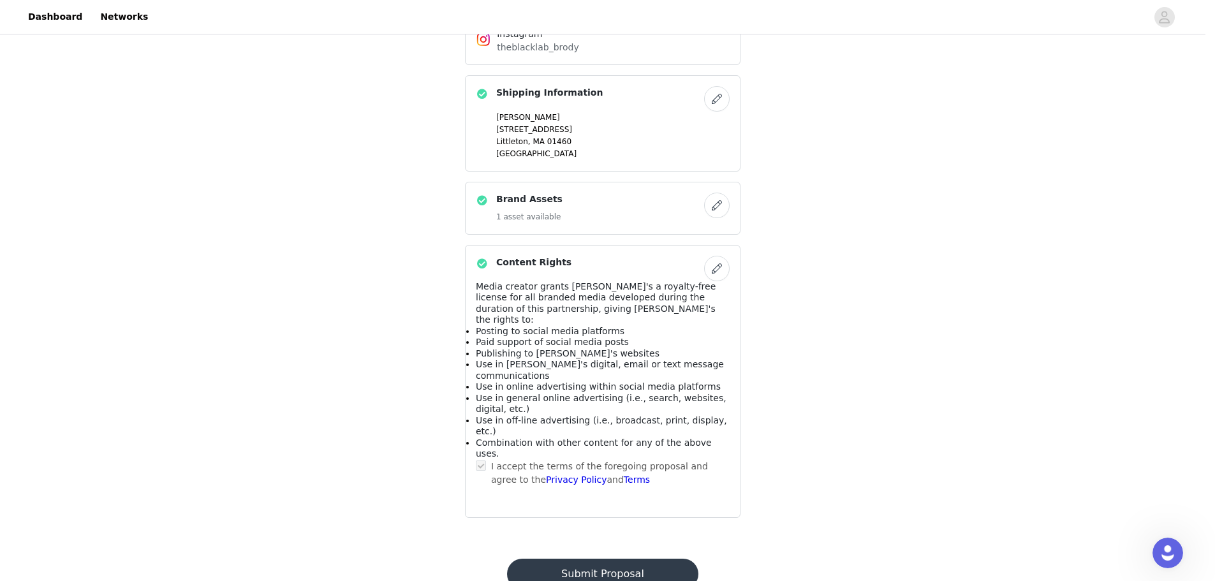
click at [621, 559] on button "Submit Proposal" at bounding box center [602, 574] width 191 height 31
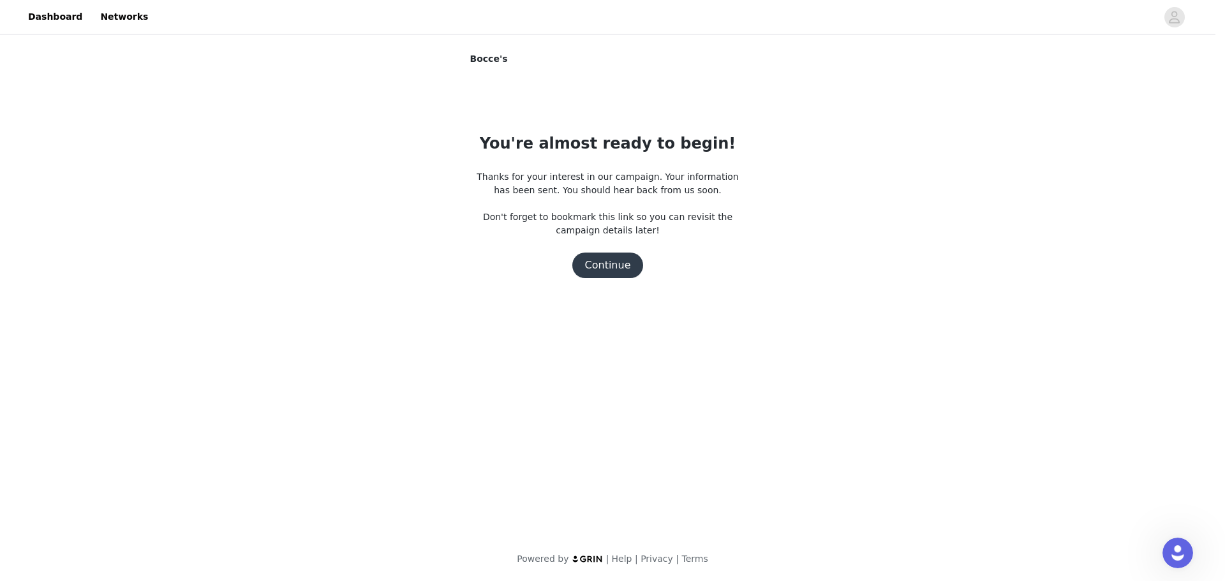
click at [601, 269] on button "Continue" at bounding box center [607, 266] width 71 height 26
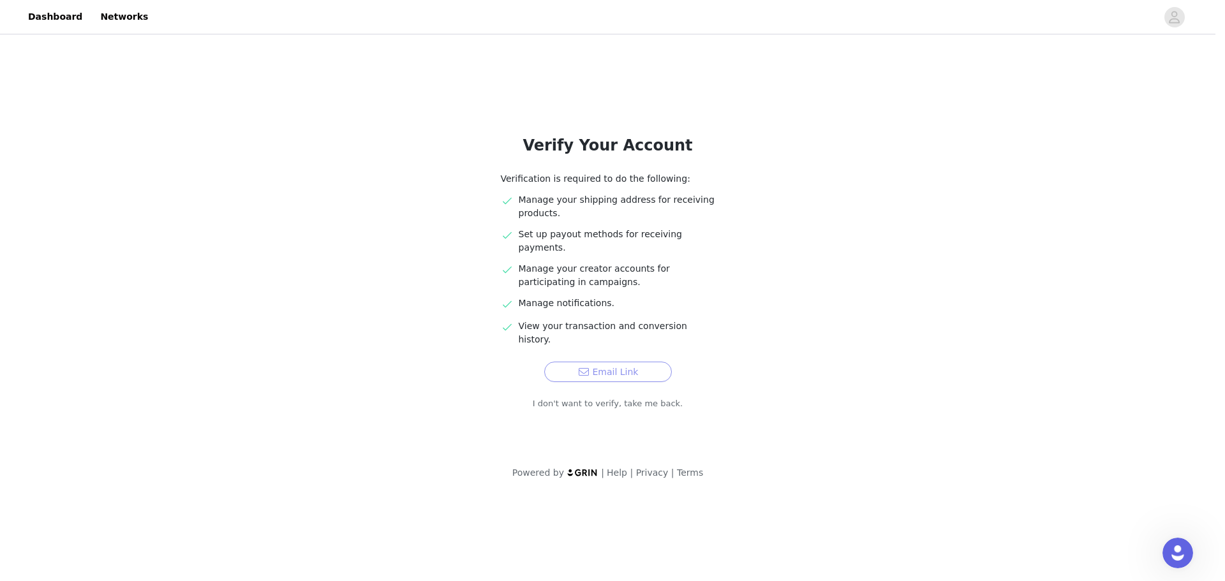
click at [626, 362] on button "Email Link" at bounding box center [608, 372] width 128 height 20
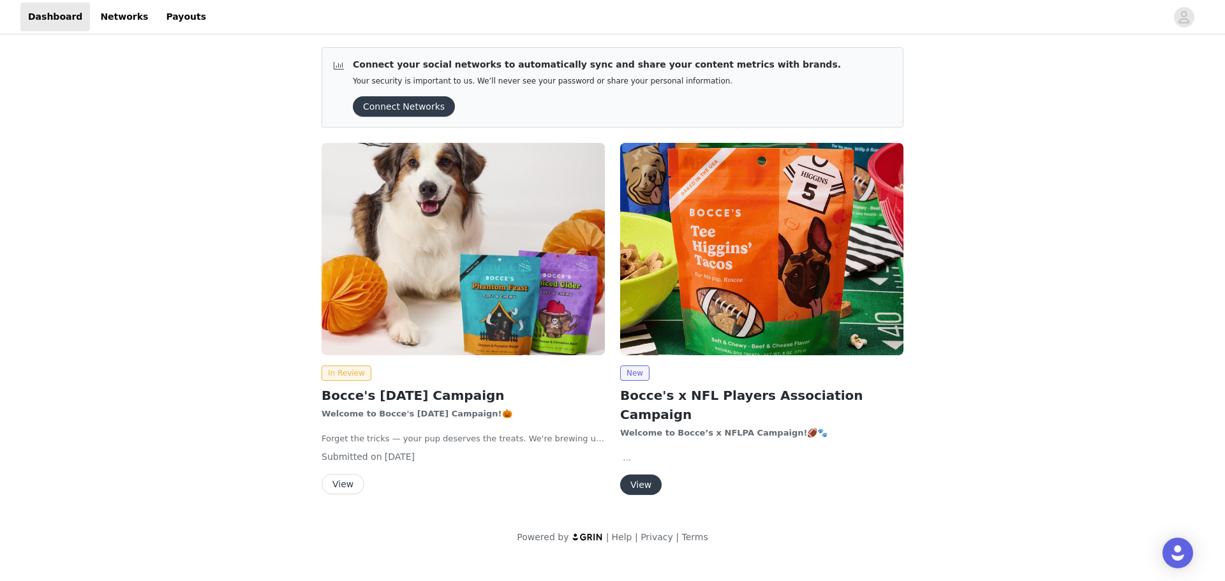
click at [638, 475] on button "View" at bounding box center [640, 485] width 41 height 20
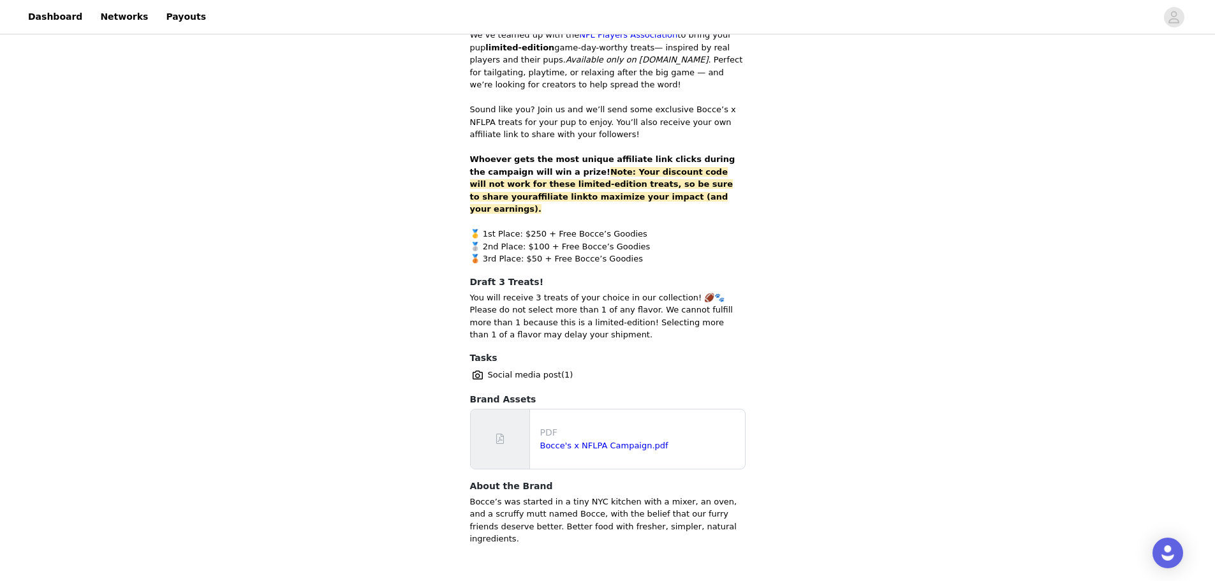
scroll to position [563, 0]
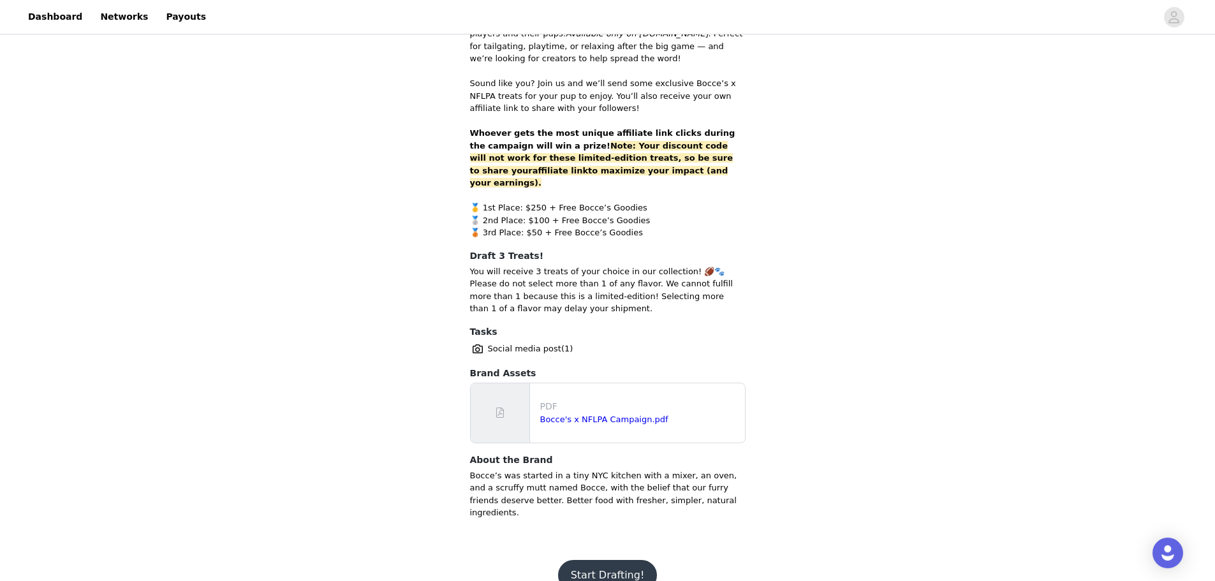
click at [612, 560] on button "Start Drafting!" at bounding box center [607, 575] width 99 height 31
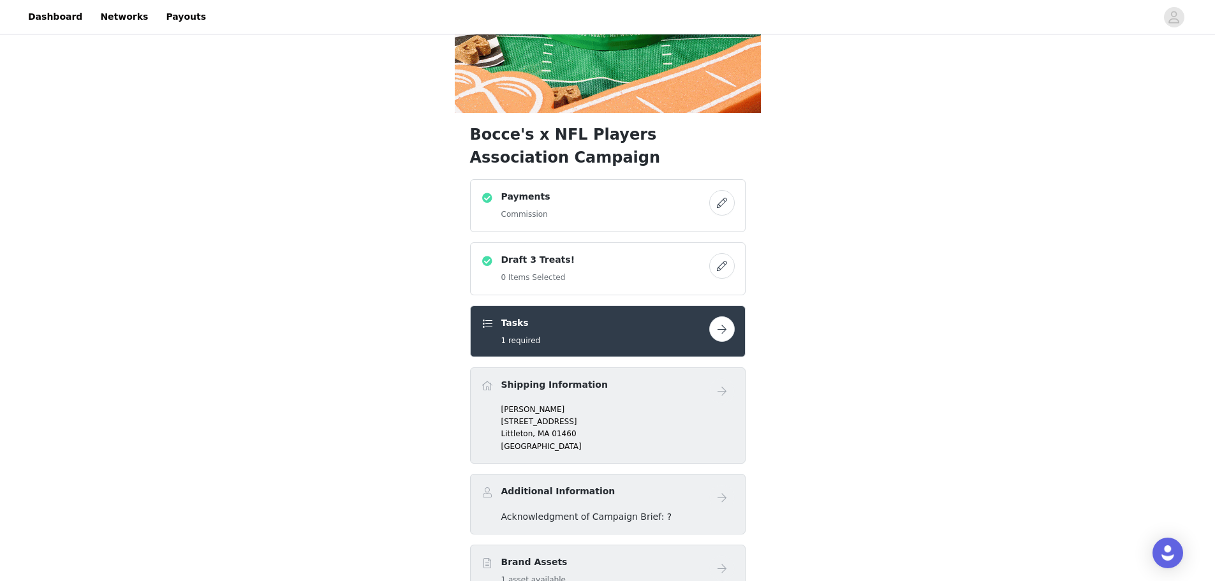
scroll to position [319, 0]
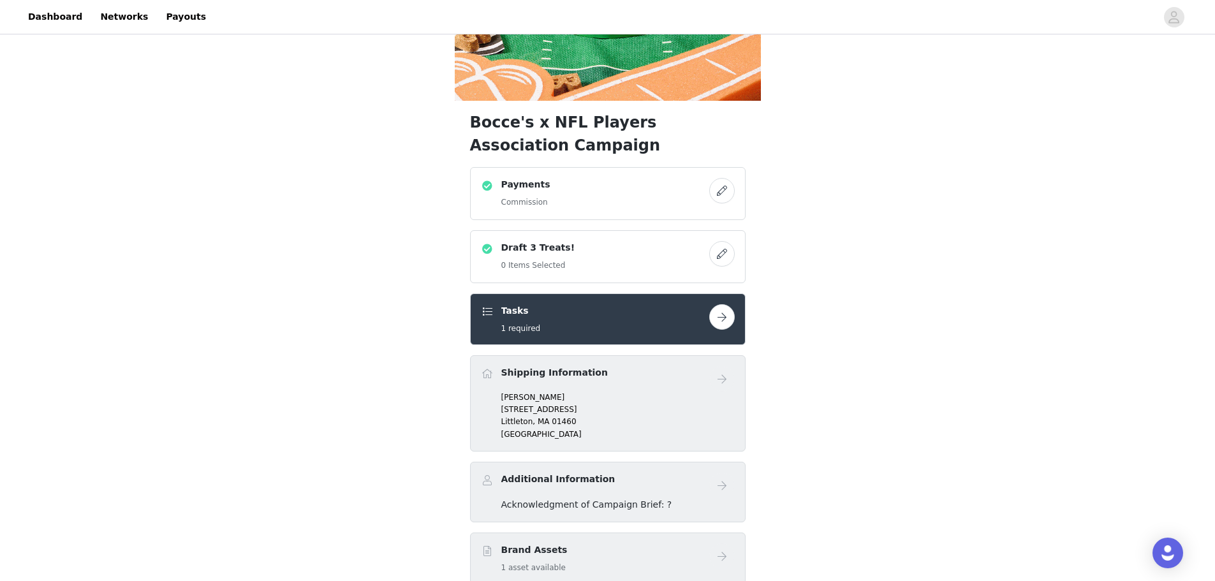
click at [715, 318] on button "button" at bounding box center [722, 317] width 26 height 26
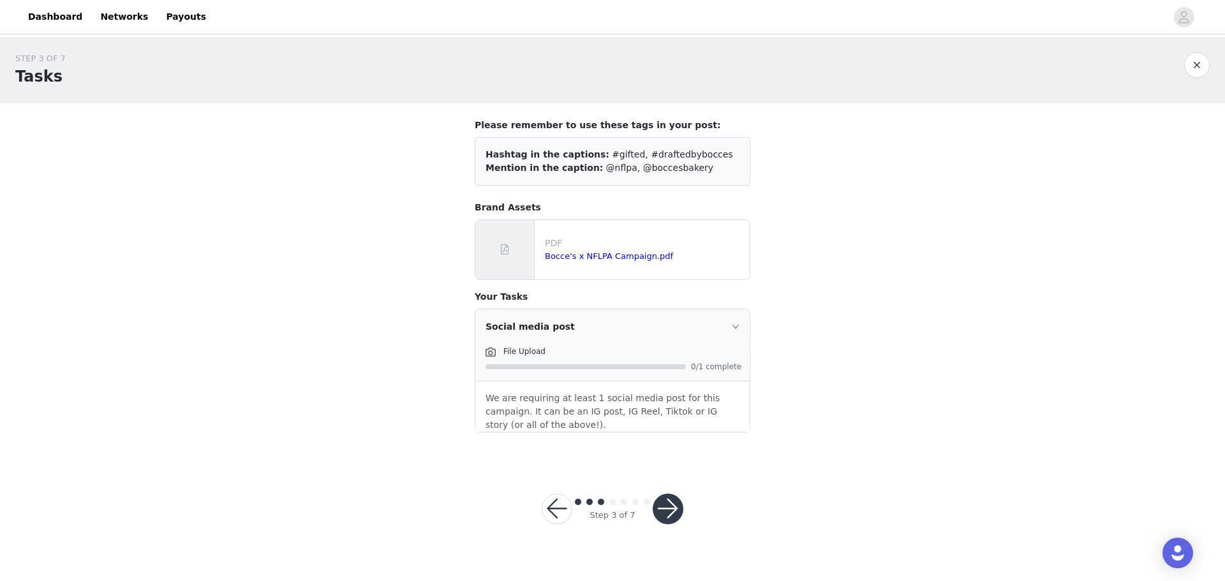
click at [676, 500] on button "button" at bounding box center [667, 509] width 31 height 31
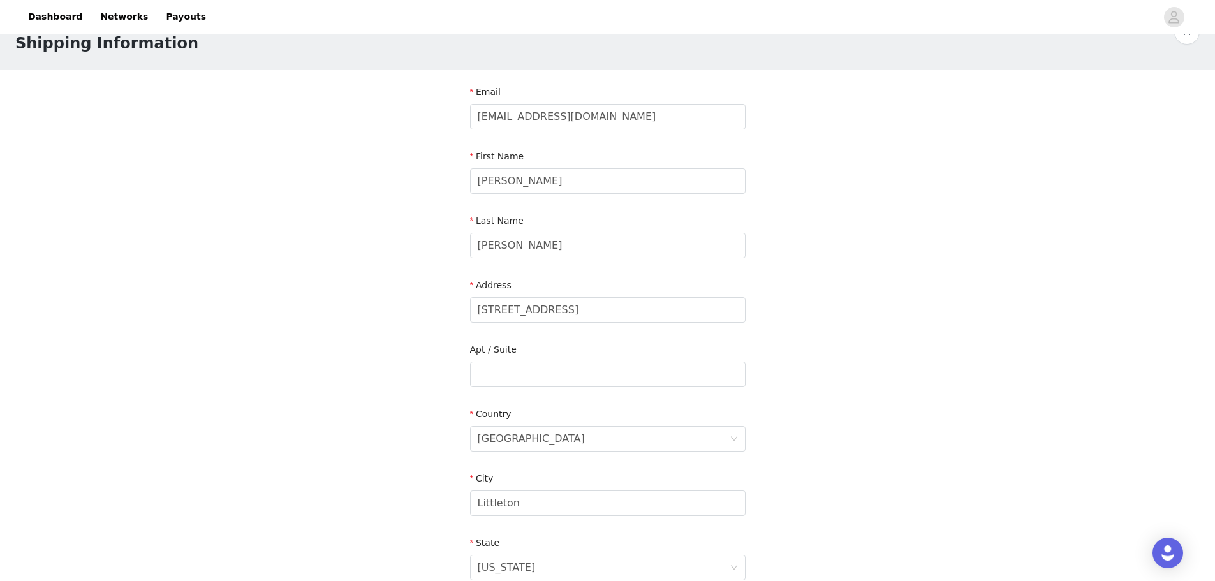
scroll to position [289, 0]
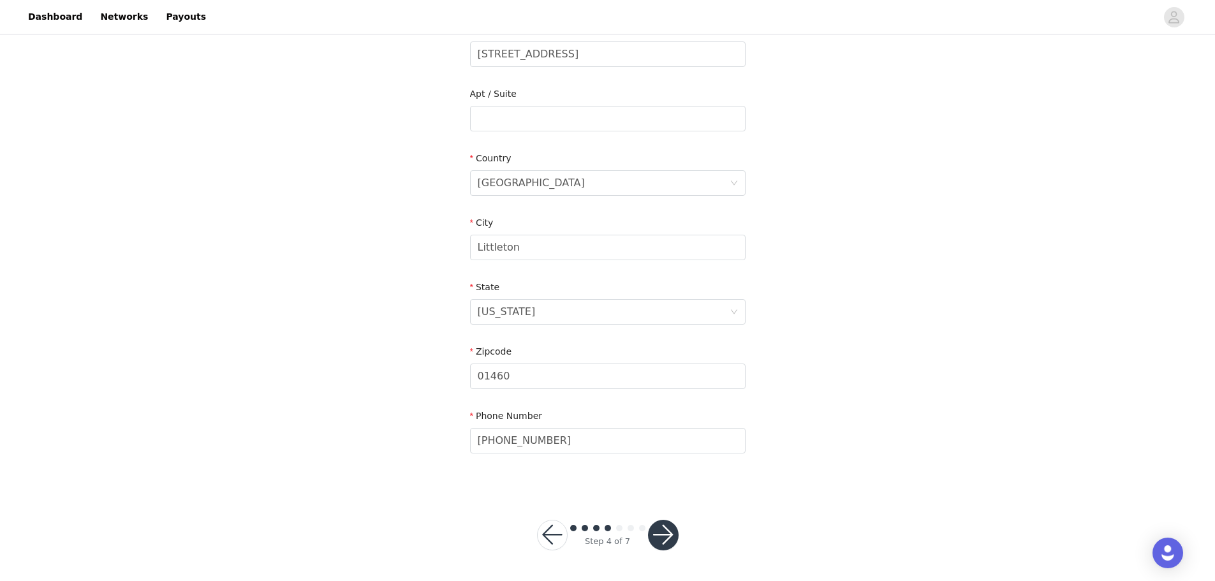
click at [668, 536] on button "button" at bounding box center [663, 535] width 31 height 31
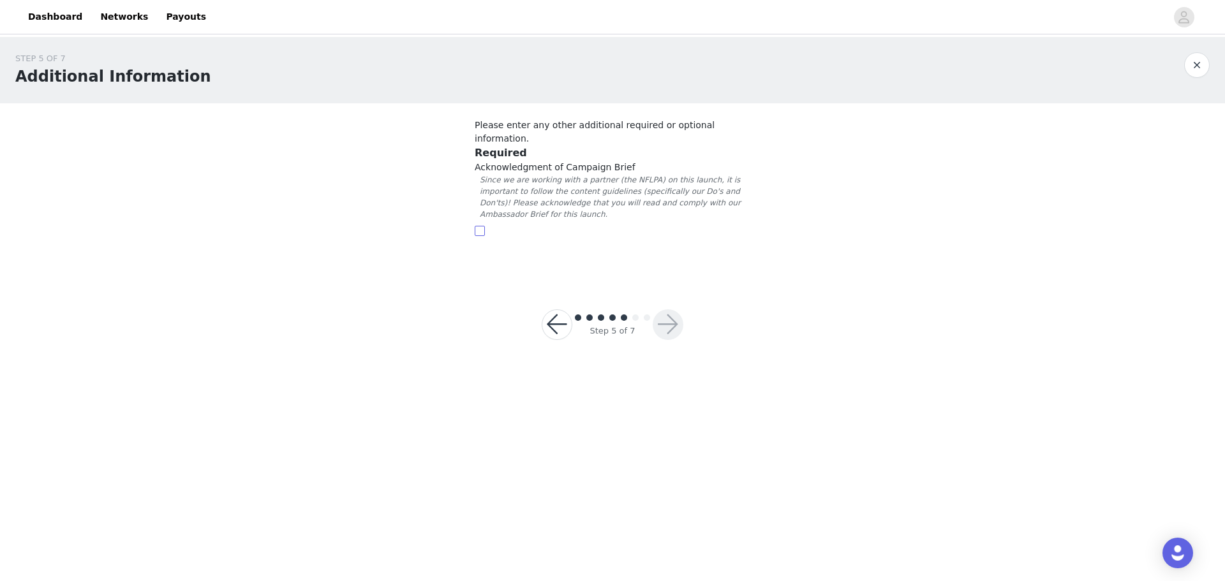
drag, startPoint x: 475, startPoint y: 219, endPoint x: 509, endPoint y: 222, distance: 33.9
click at [476, 226] on input "checkbox" at bounding box center [480, 231] width 10 height 10
checkbox input "true"
click at [670, 311] on button "button" at bounding box center [667, 324] width 31 height 31
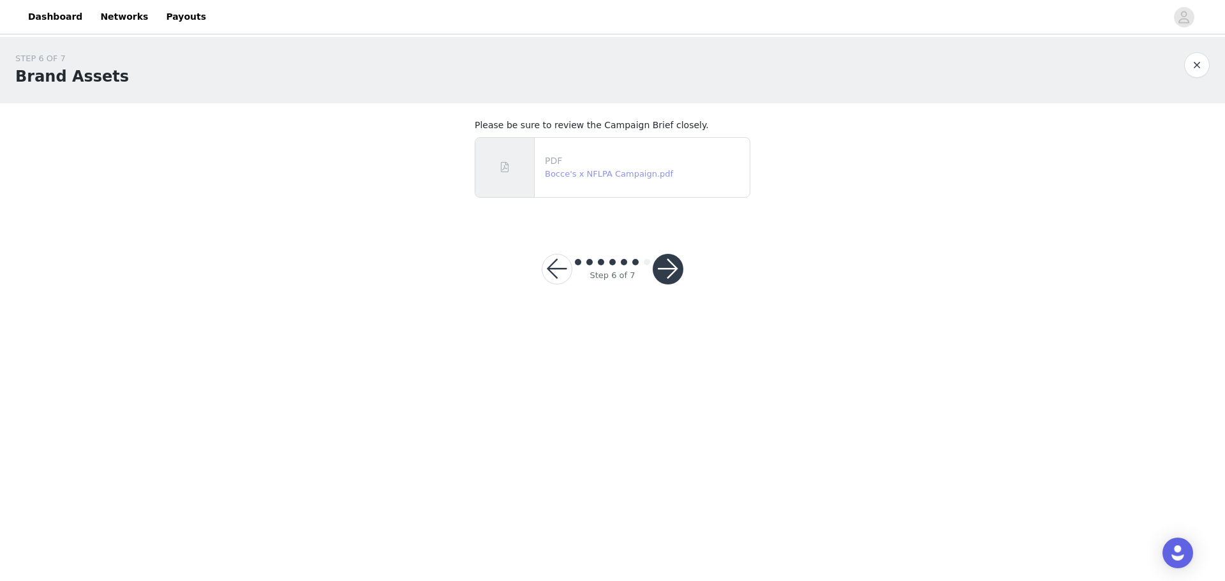
click at [601, 173] on link "Bocce's x NFLPA Campaign.pdf" at bounding box center [609, 174] width 128 height 10
click at [682, 267] on button "button" at bounding box center [667, 269] width 31 height 31
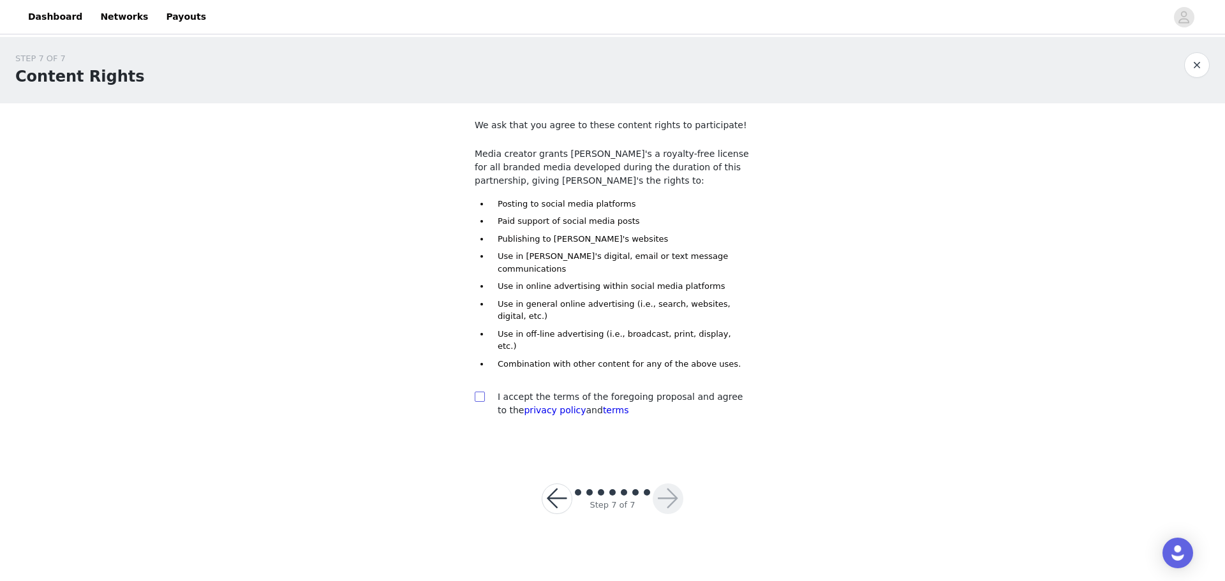
click at [477, 392] on input "checkbox" at bounding box center [479, 396] width 9 height 9
checkbox input "true"
click at [658, 483] on button "button" at bounding box center [667, 498] width 31 height 31
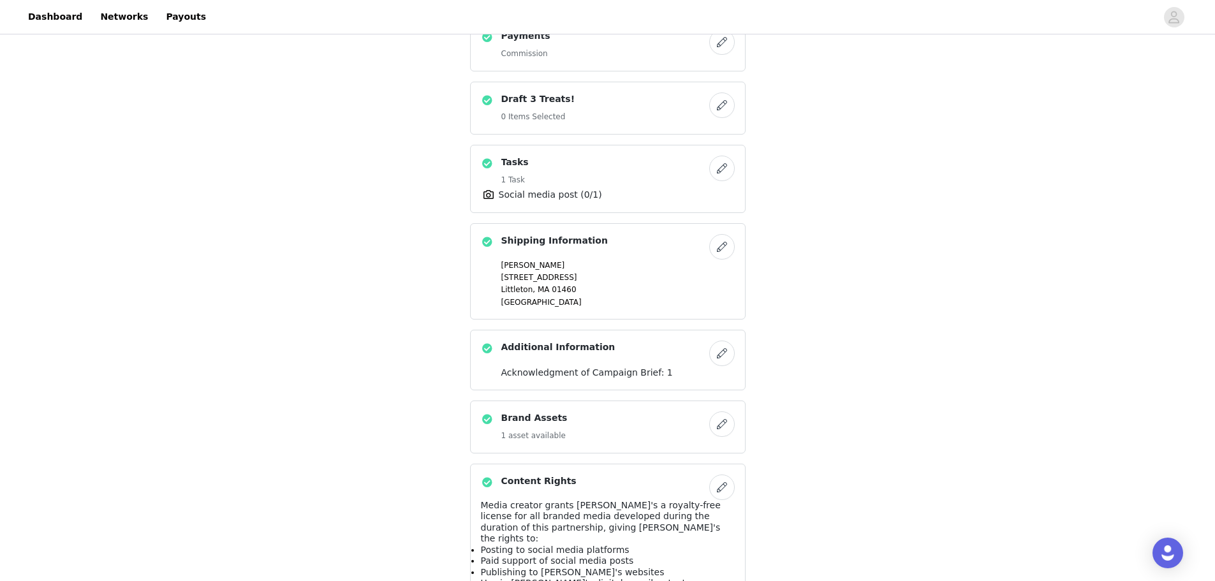
scroll to position [446, 0]
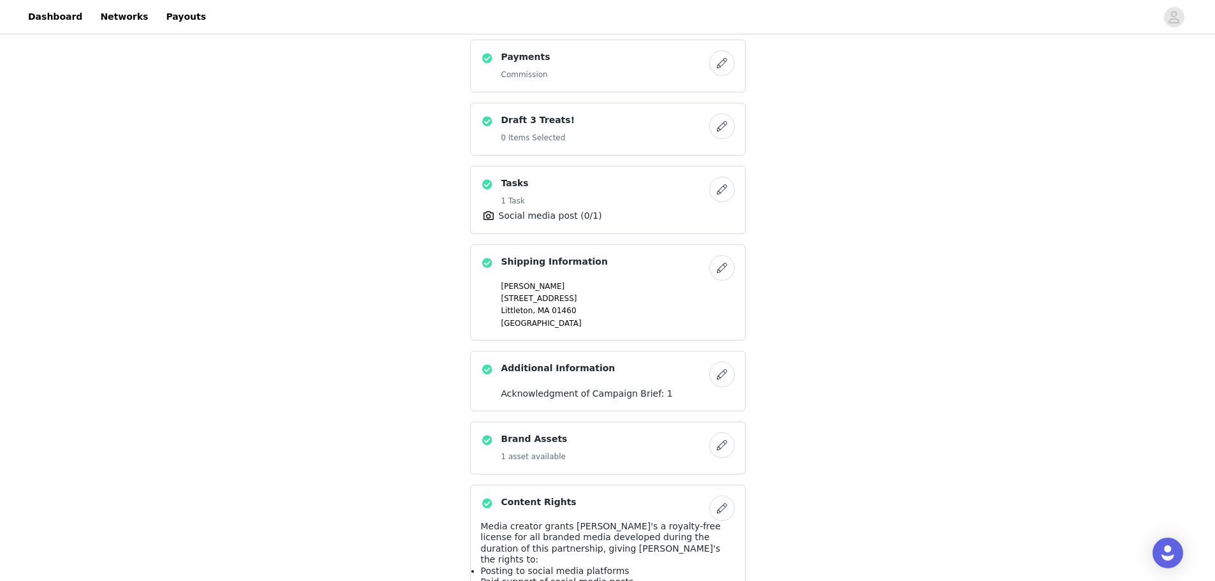
click at [723, 126] on button "button" at bounding box center [722, 127] width 26 height 26
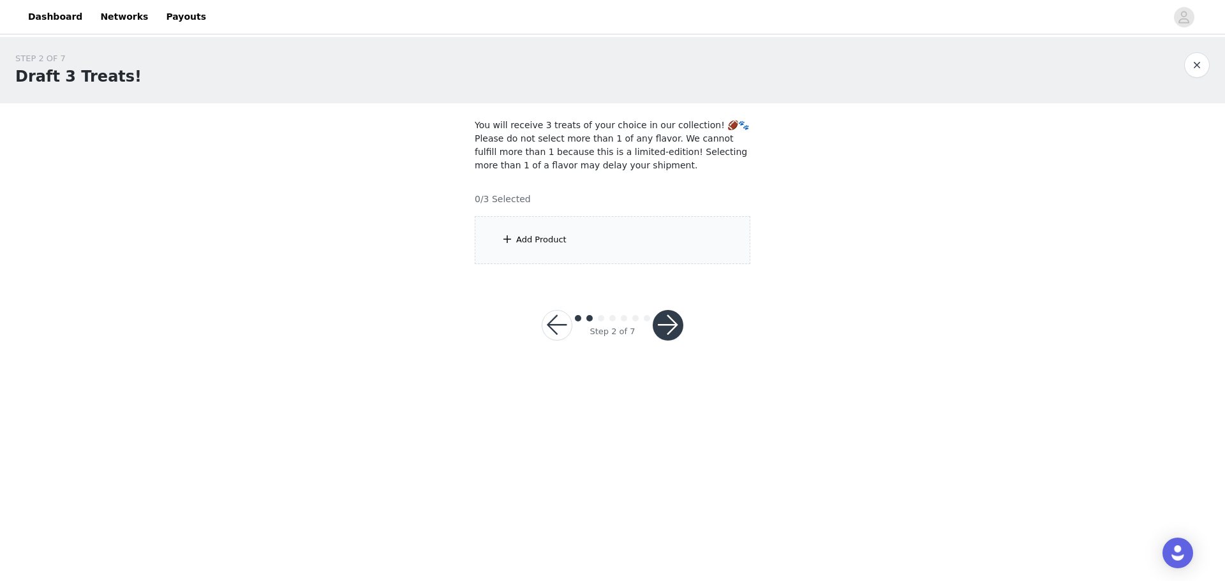
click at [529, 242] on div "Add Product" at bounding box center [541, 239] width 50 height 13
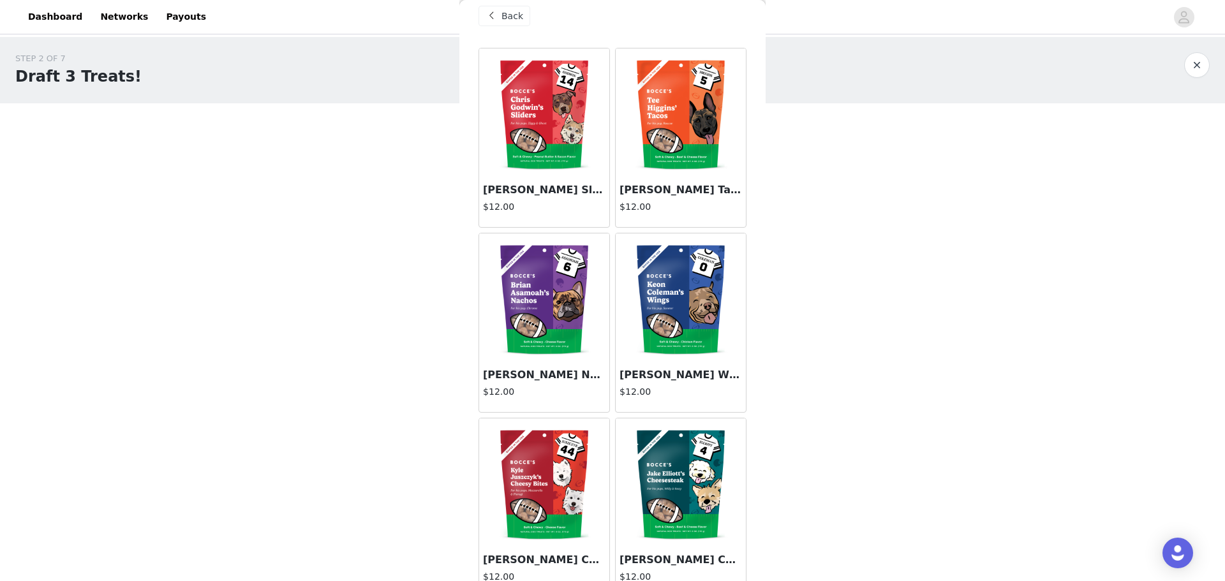
scroll to position [35, 0]
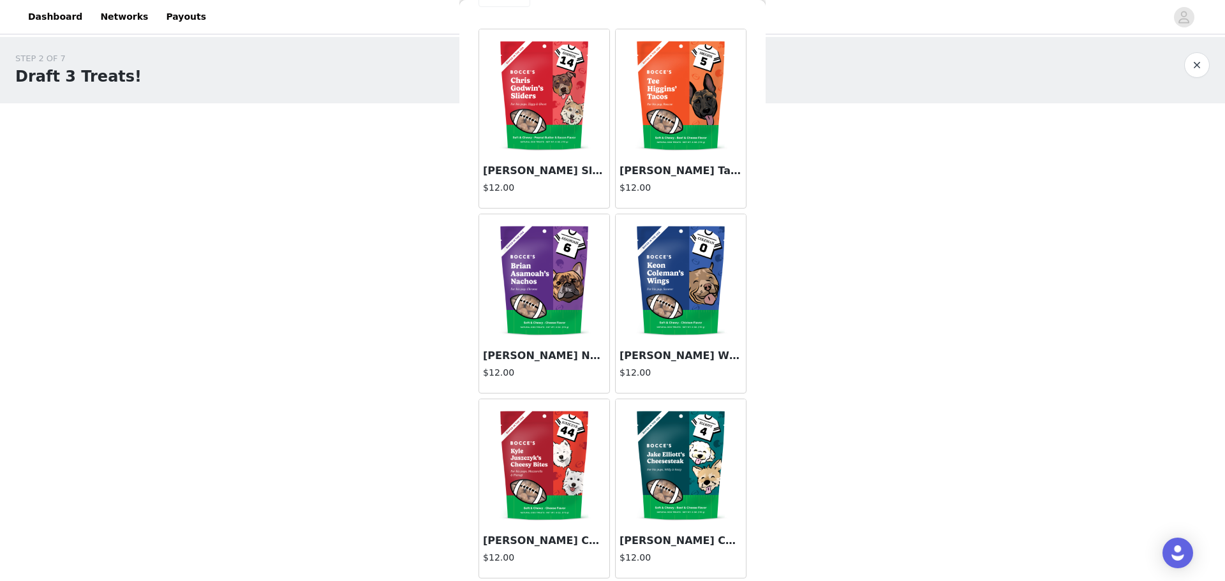
click at [701, 331] on img at bounding box center [681, 278] width 128 height 128
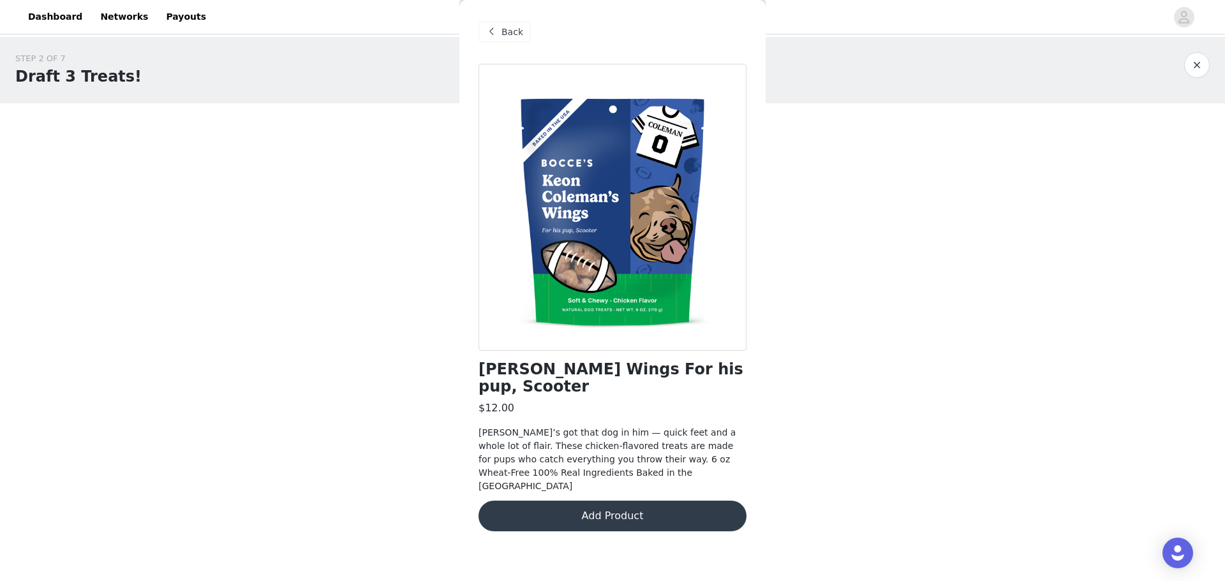
scroll to position [0, 0]
click at [504, 45] on div "Back" at bounding box center [612, 32] width 268 height 64
click at [501, 32] on div "Back" at bounding box center [504, 32] width 52 height 20
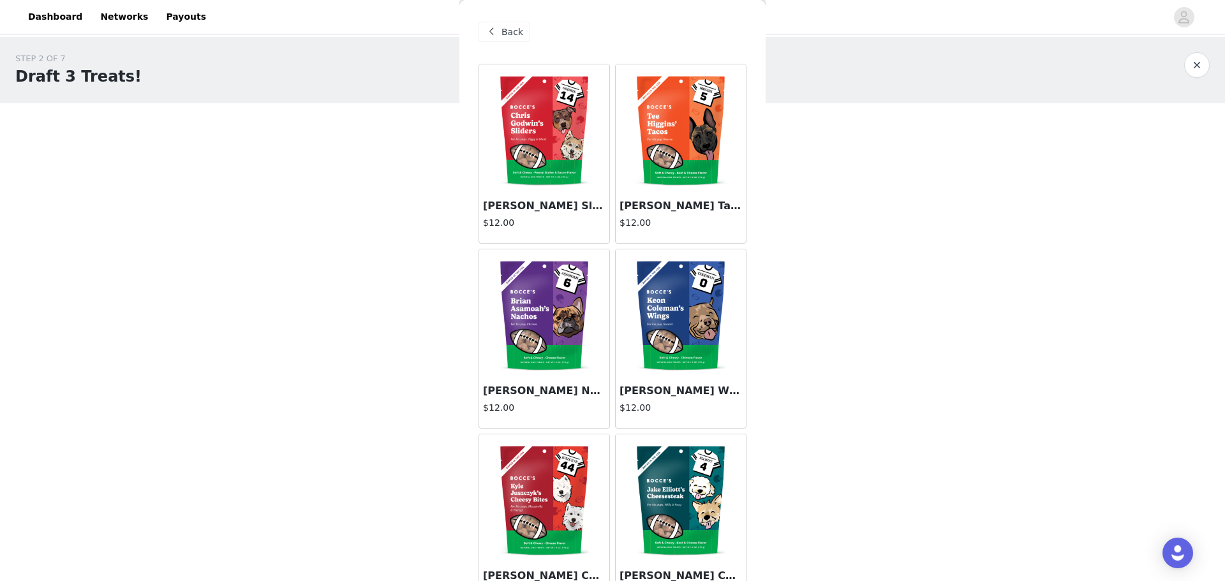
click at [674, 145] on img at bounding box center [681, 128] width 128 height 128
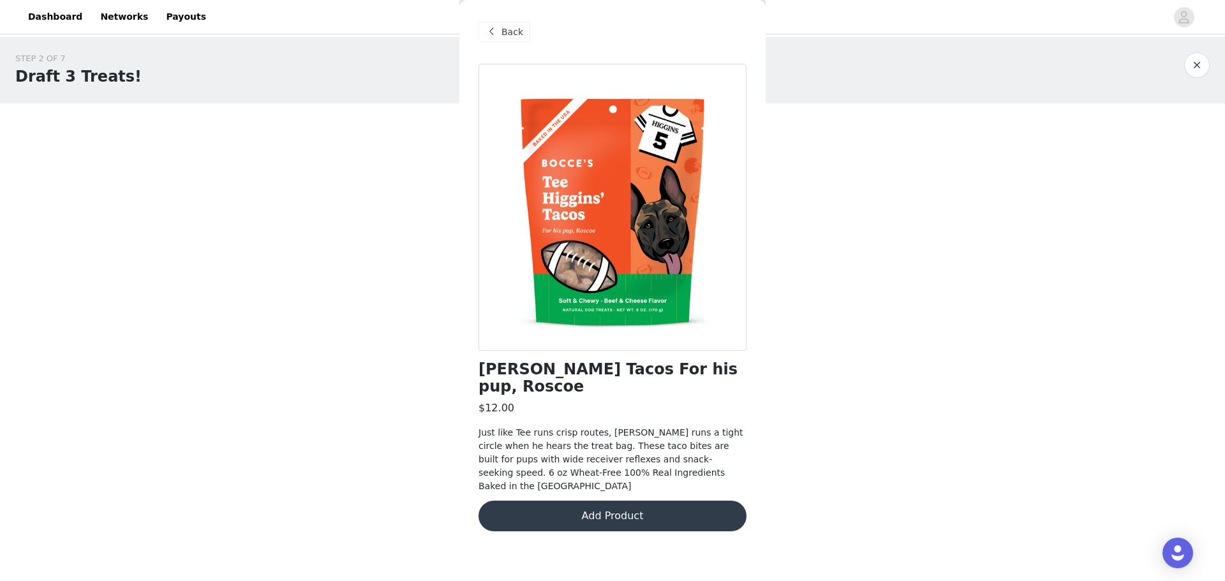
click at [491, 26] on span at bounding box center [490, 31] width 15 height 15
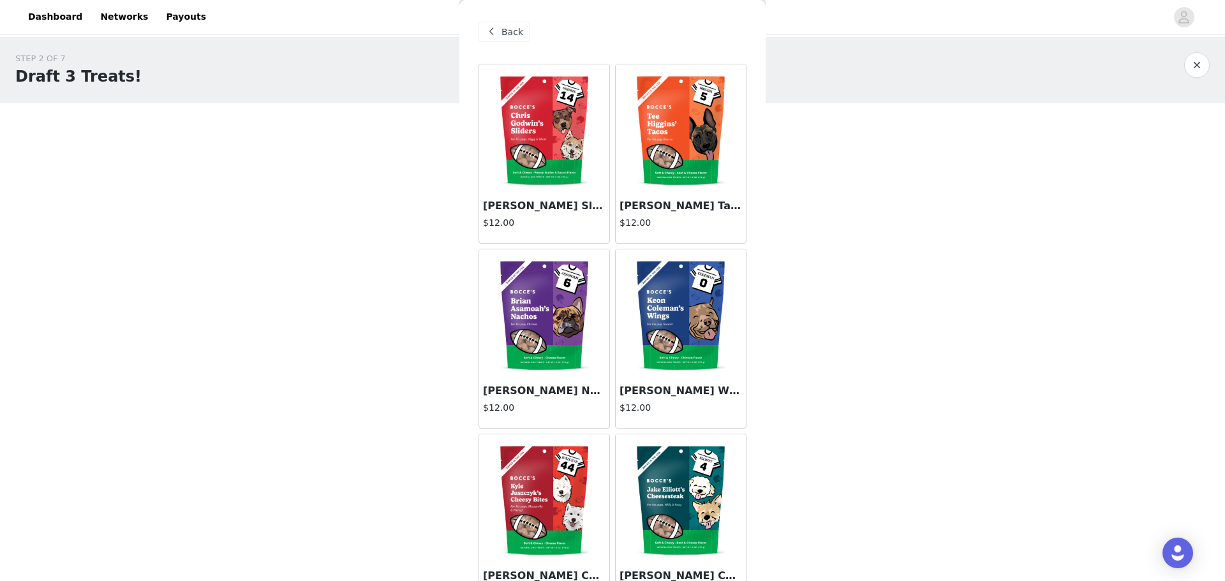
scroll to position [35, 0]
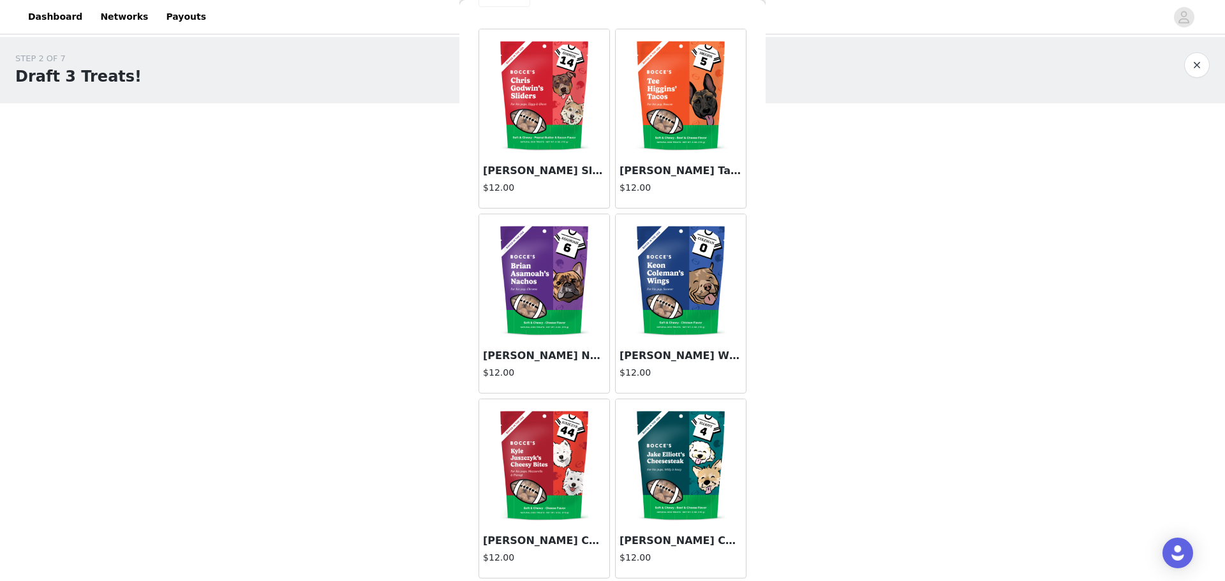
click at [667, 267] on img at bounding box center [681, 278] width 128 height 128
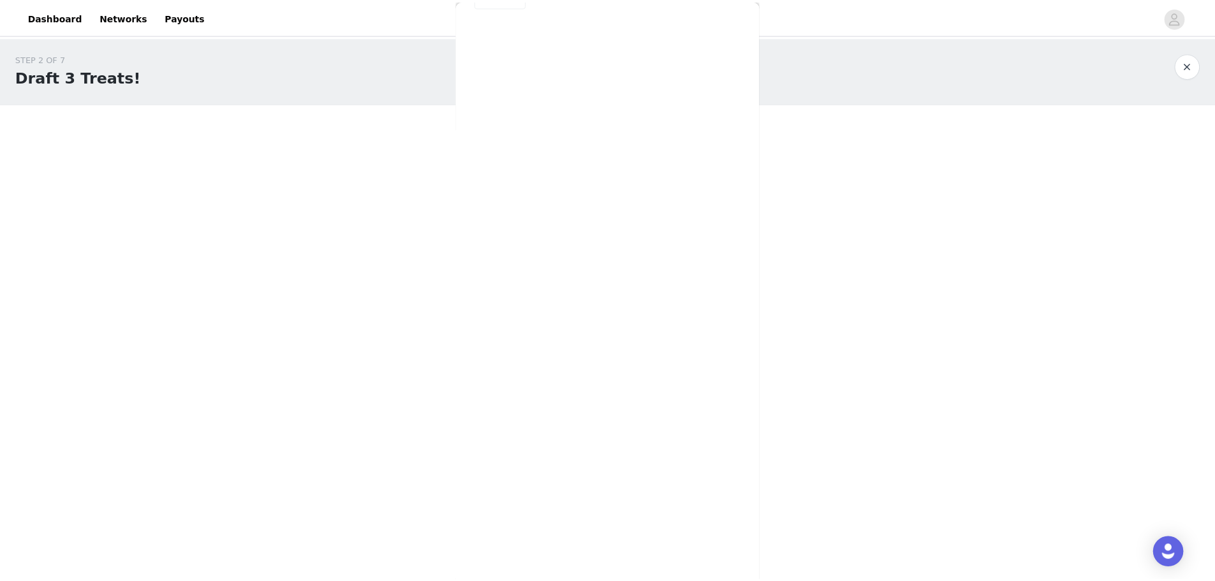
scroll to position [0, 0]
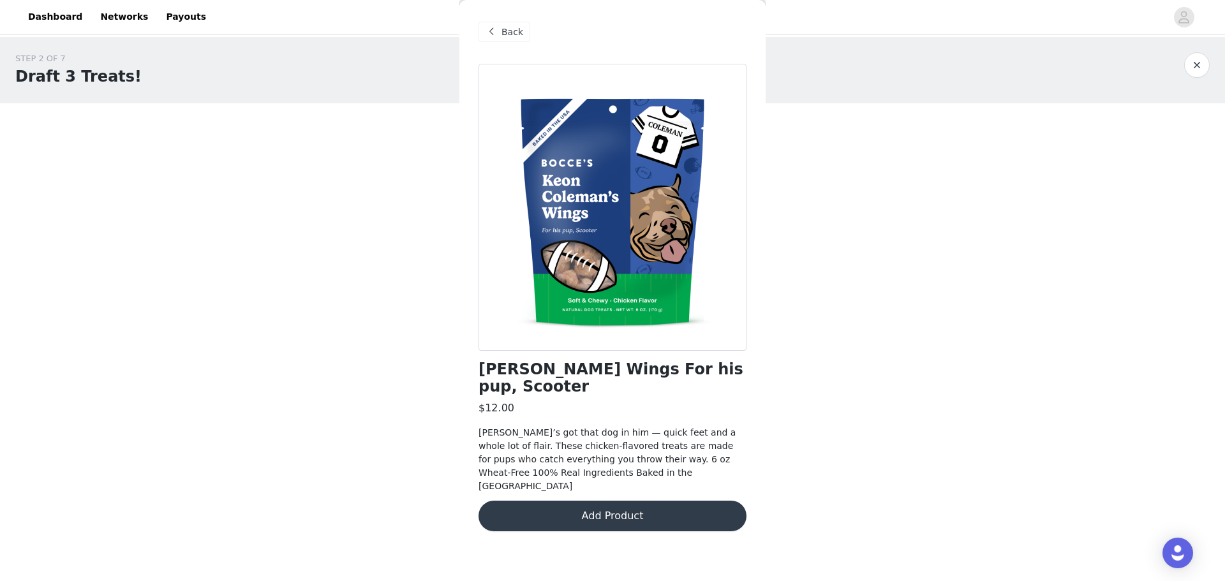
click at [680, 504] on button "Add Product" at bounding box center [612, 516] width 268 height 31
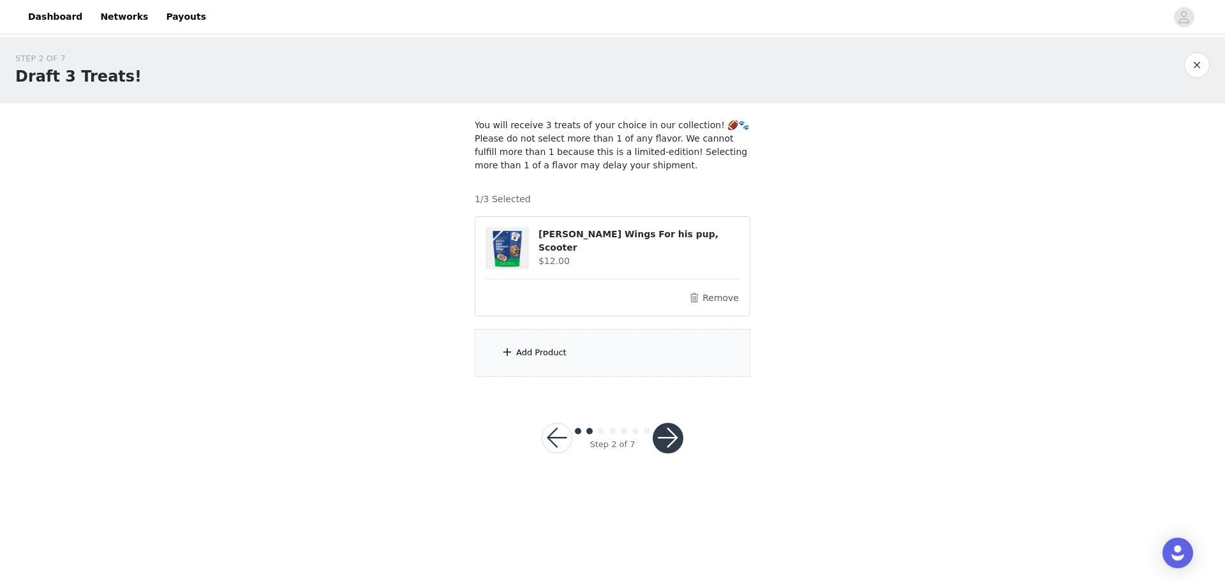
click at [672, 441] on button "button" at bounding box center [667, 438] width 31 height 31
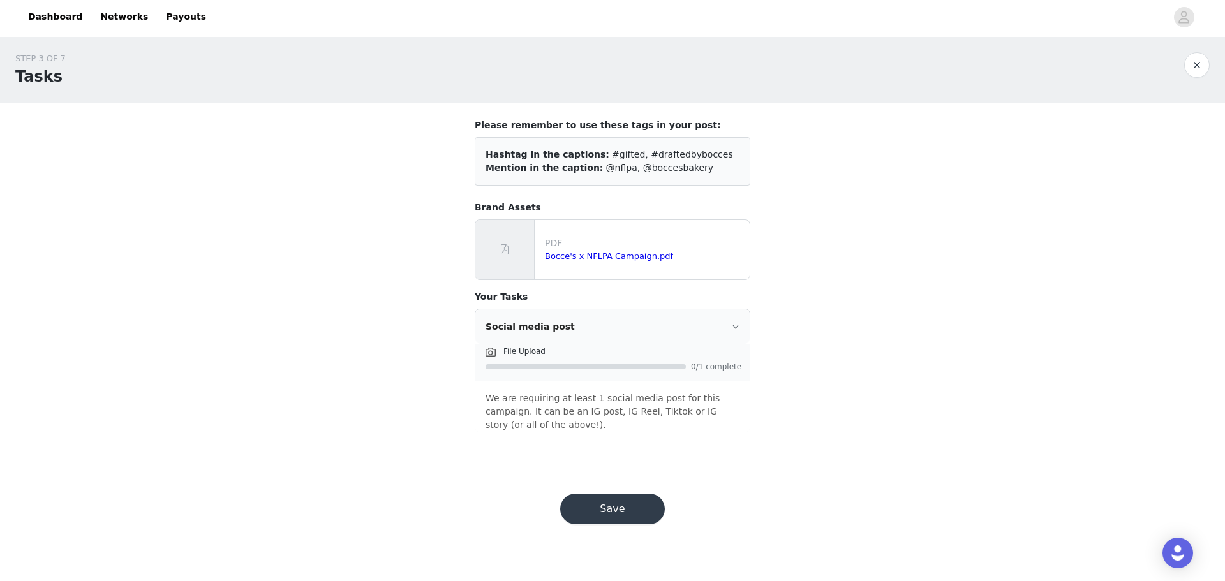
click at [1195, 66] on button "button" at bounding box center [1197, 65] width 26 height 26
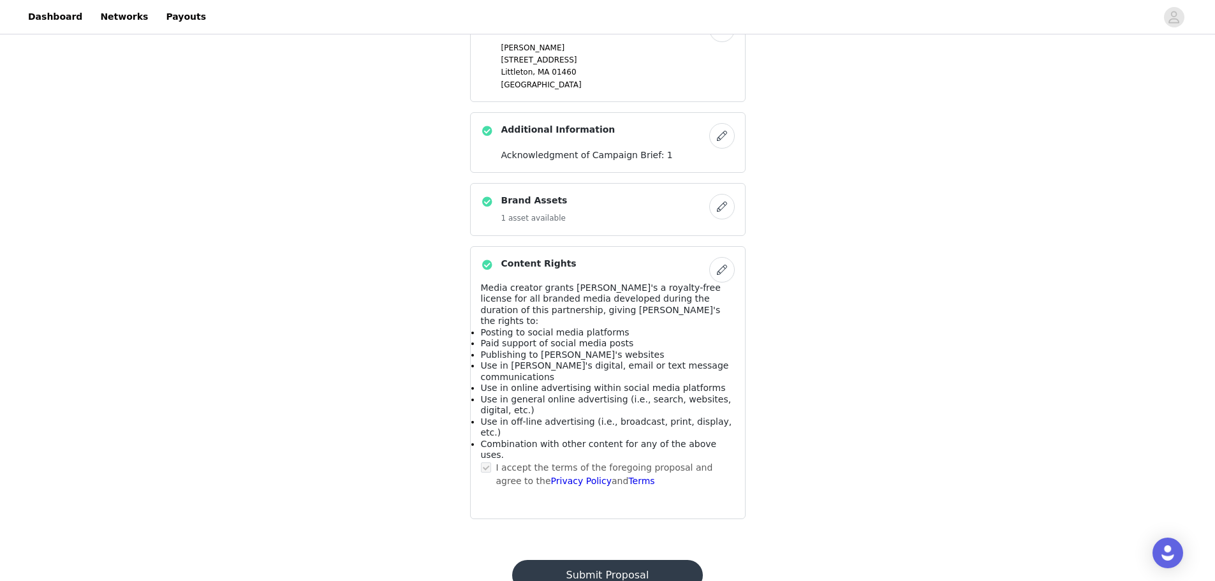
scroll to position [737, 0]
click at [639, 543] on footer "Submit Proposal Powered by | Help | Privacy | Terms" at bounding box center [607, 584] width 221 height 82
click at [626, 559] on button "Submit Proposal" at bounding box center [607, 574] width 191 height 31
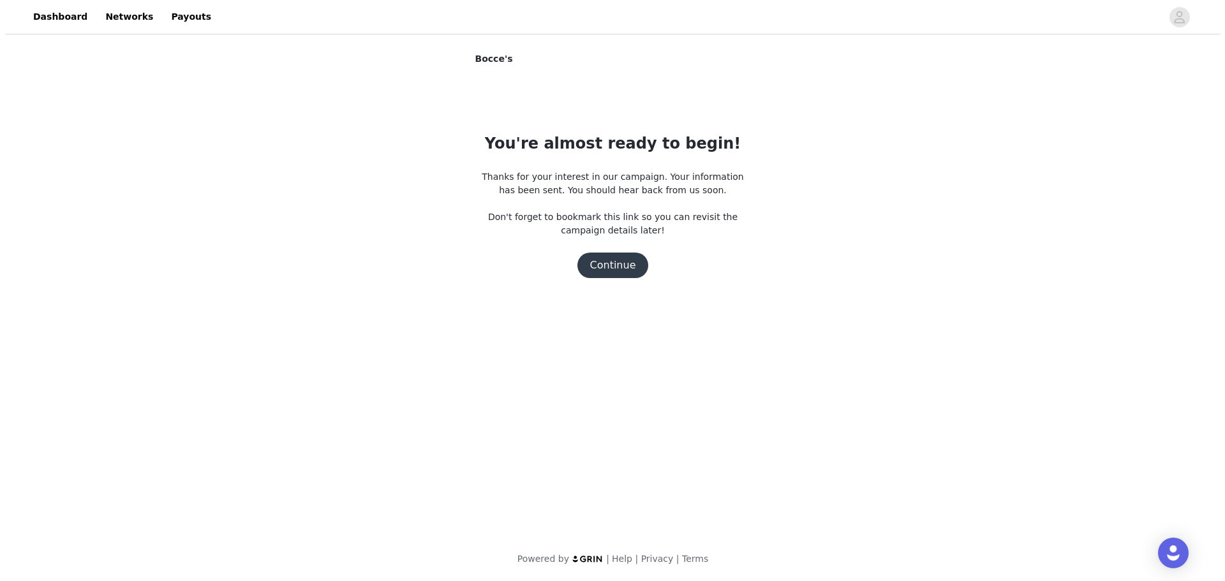
scroll to position [0, 0]
click at [605, 269] on button "Continue" at bounding box center [612, 266] width 71 height 26
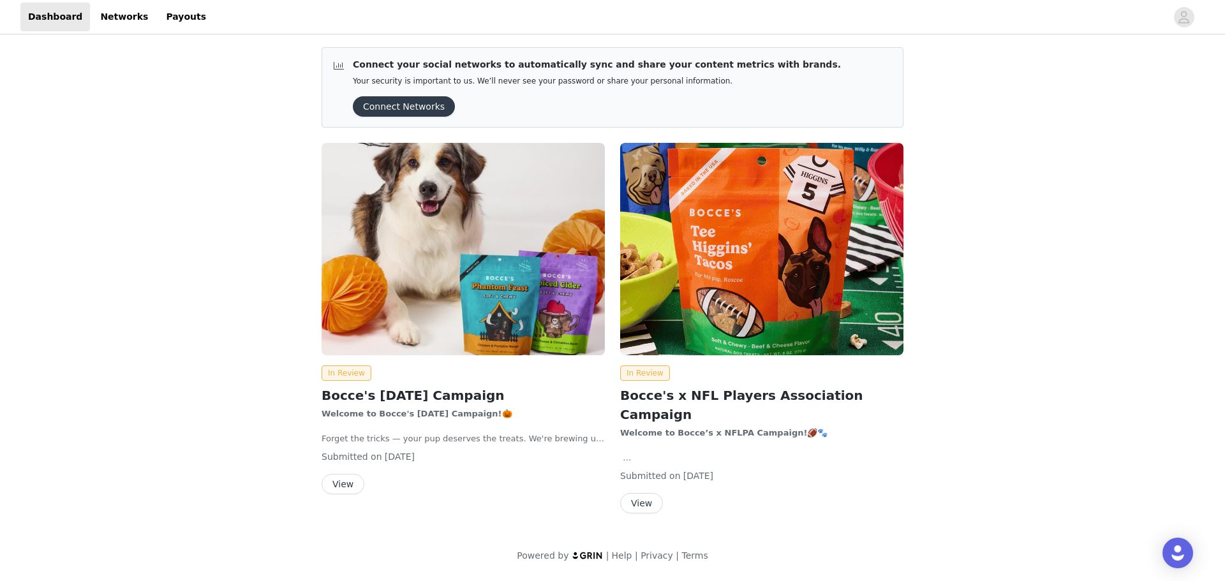
click at [418, 108] on button "Connect Networks" at bounding box center [404, 106] width 102 height 20
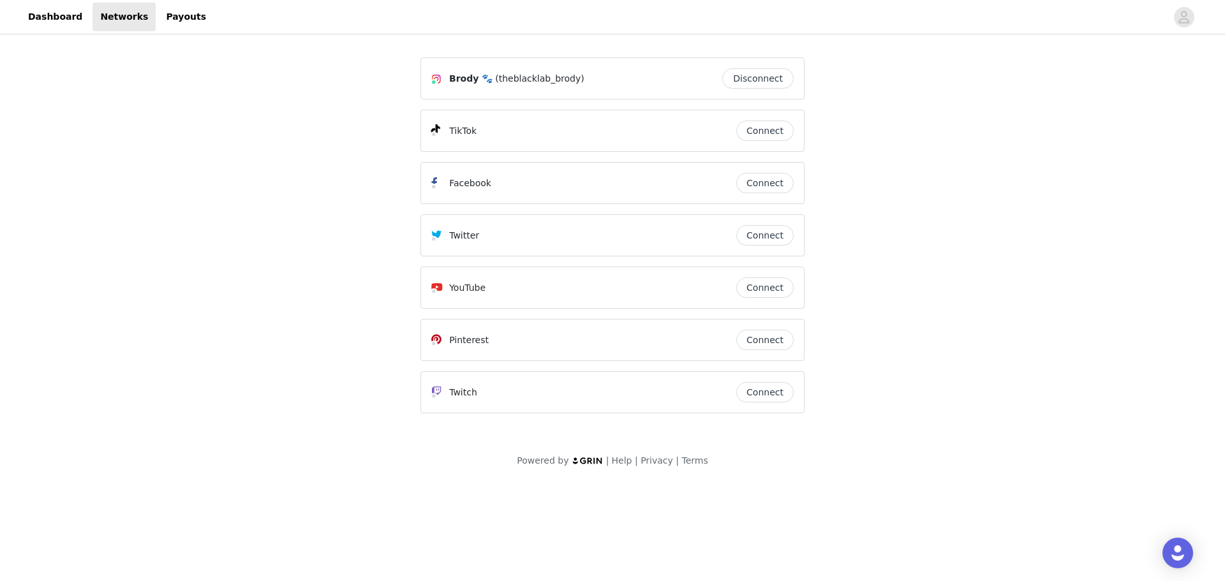
click at [282, 235] on div "Brody 🐾 (theblacklab_brody) Disconnect TikTok Connect Facebook Connect Twitter …" at bounding box center [612, 260] width 1225 height 446
